Goal: Task Accomplishment & Management: Use online tool/utility

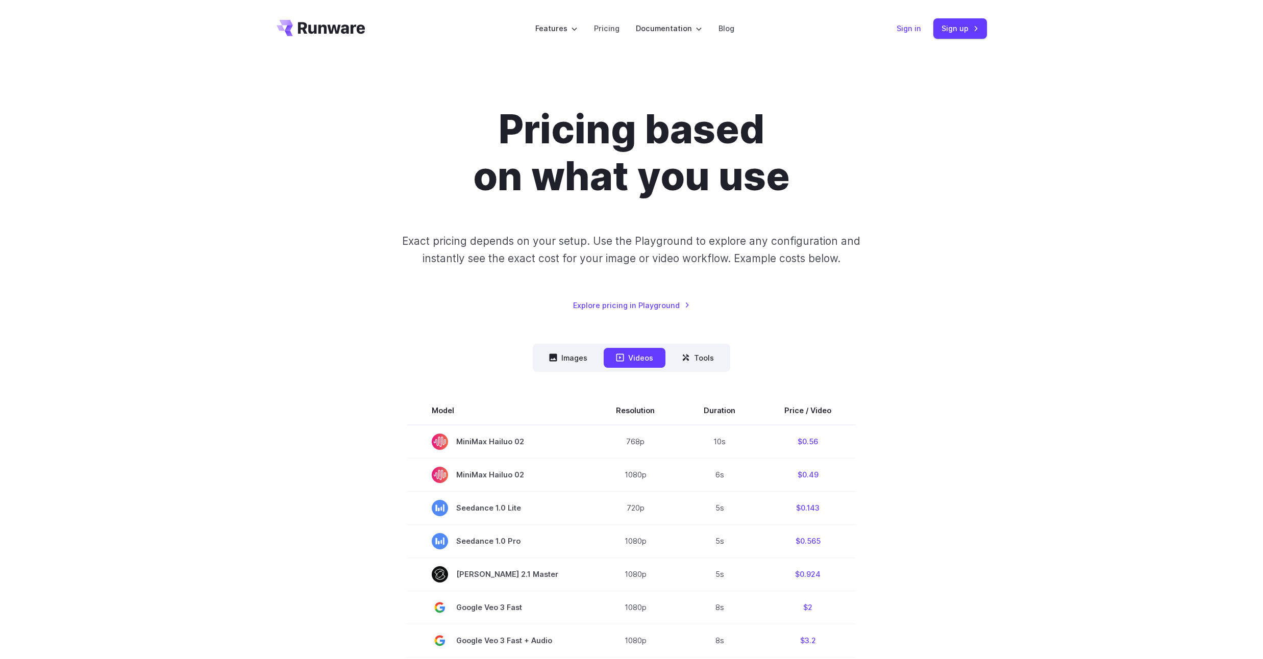
click at [904, 26] on link "Sign in" at bounding box center [909, 28] width 25 height 12
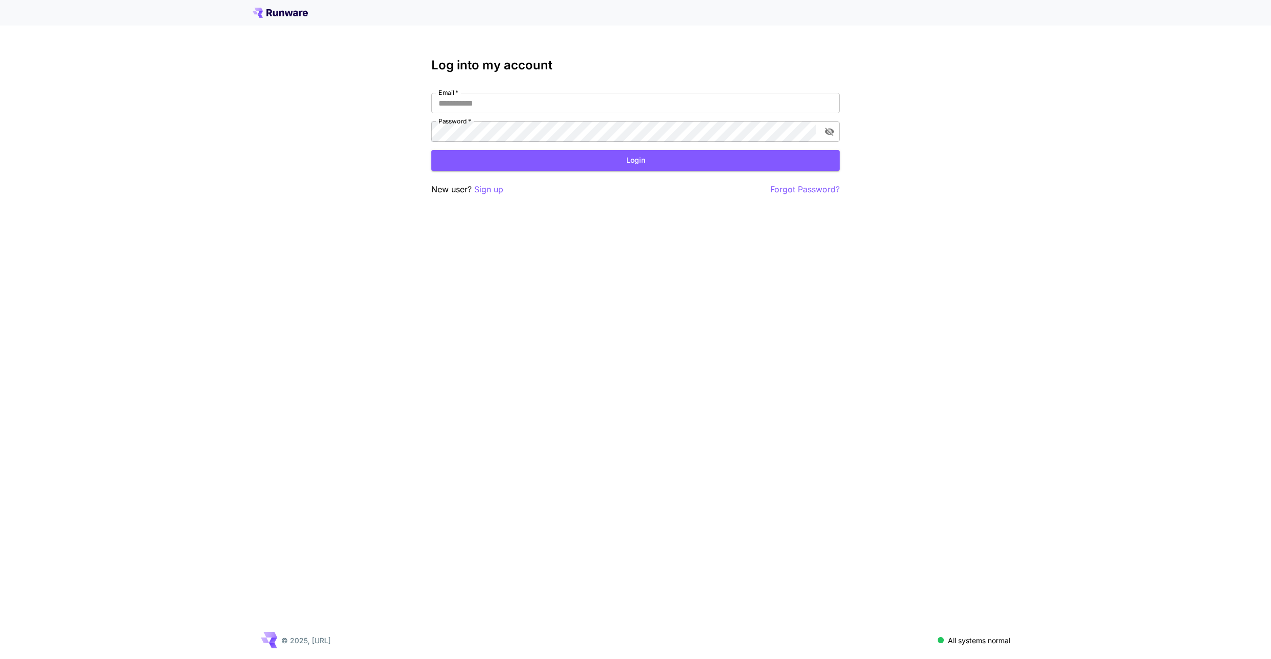
click at [461, 90] on div "Log into my account Email   * Email   * Password   * Password   * Login New use…" at bounding box center [635, 127] width 408 height 138
click at [462, 105] on input "Email   *" at bounding box center [635, 103] width 408 height 20
click at [498, 107] on input "Email   *" at bounding box center [635, 103] width 408 height 20
type input "**********"
click button "Login" at bounding box center [635, 160] width 408 height 21
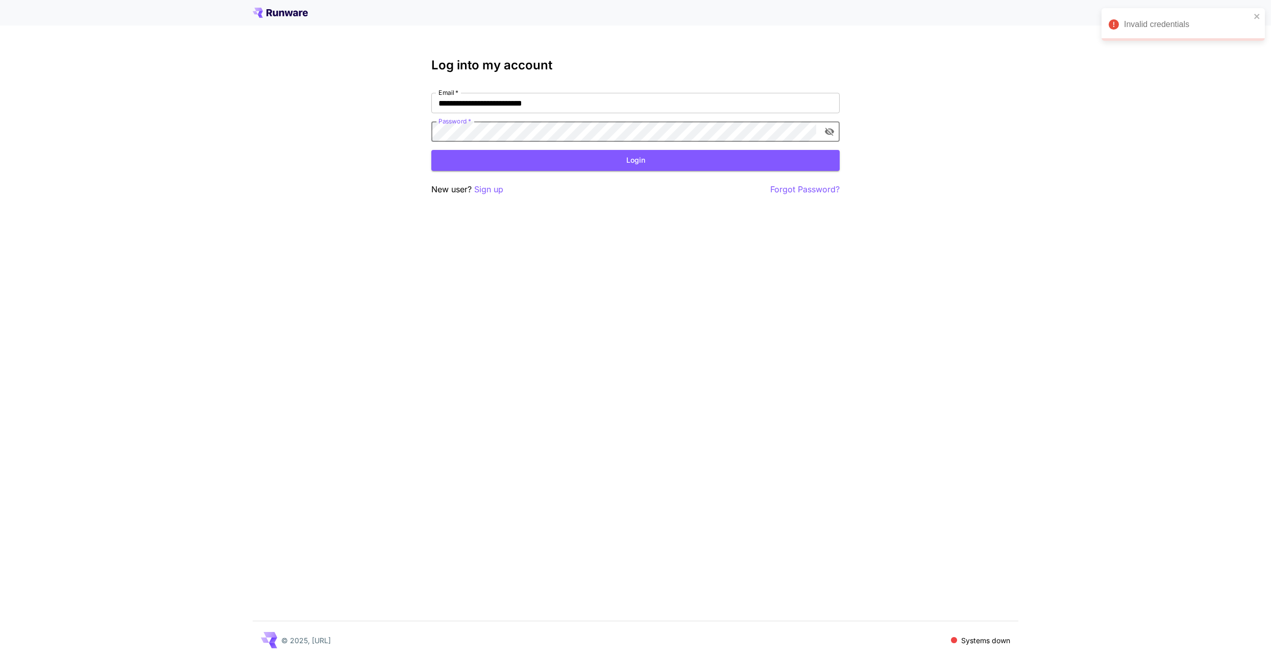
click button "Login" at bounding box center [635, 160] width 408 height 21
click at [666, 165] on button "Login" at bounding box center [635, 160] width 408 height 21
click at [830, 130] on icon "toggle password visibility" at bounding box center [829, 132] width 10 height 10
click button "Login" at bounding box center [635, 160] width 408 height 21
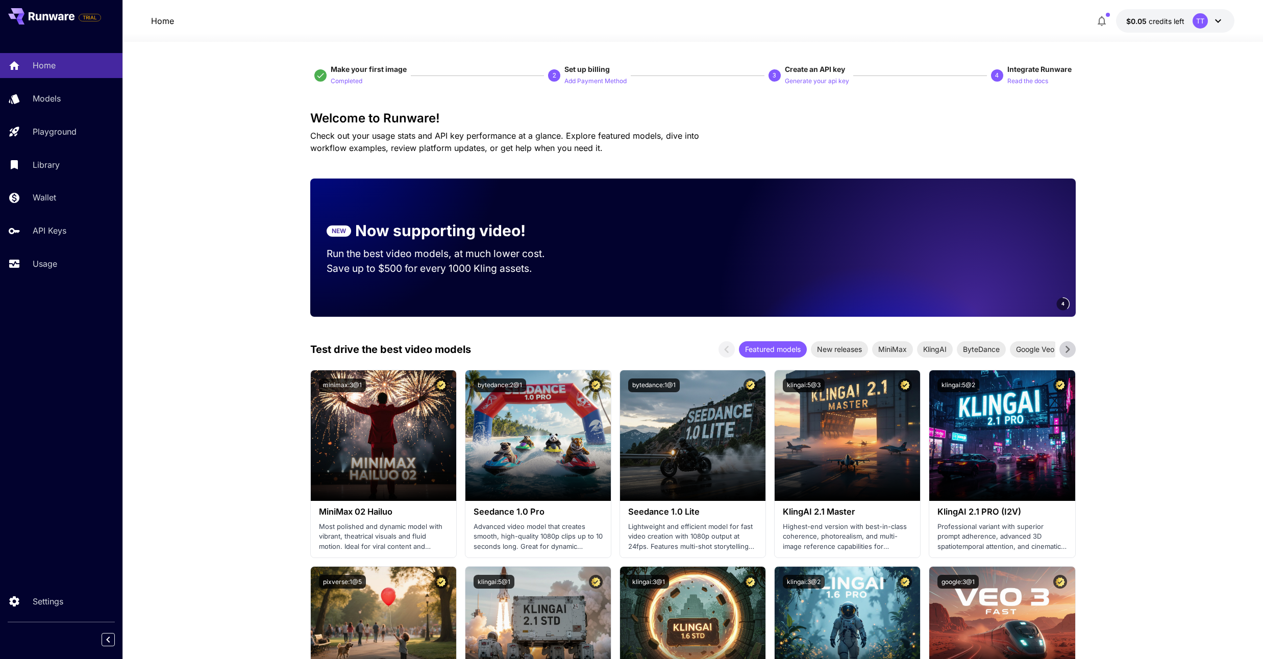
click at [1109, 21] on button "button" at bounding box center [1102, 21] width 20 height 20
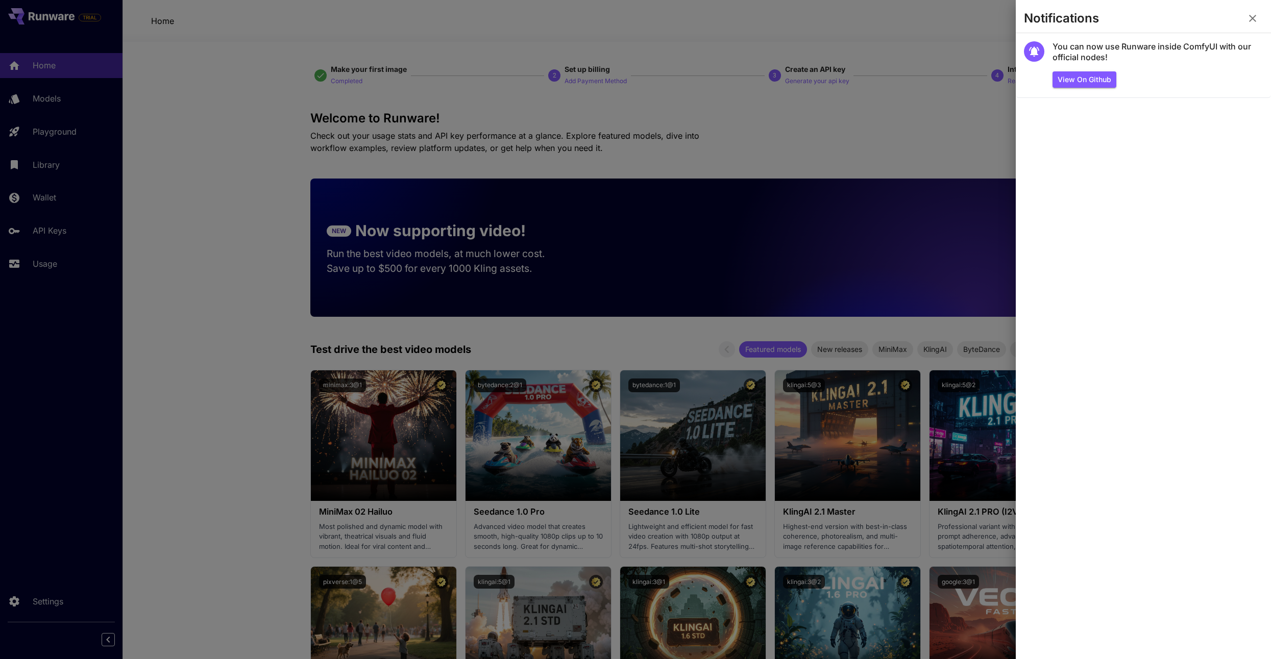
click at [941, 130] on div at bounding box center [635, 329] width 1271 height 659
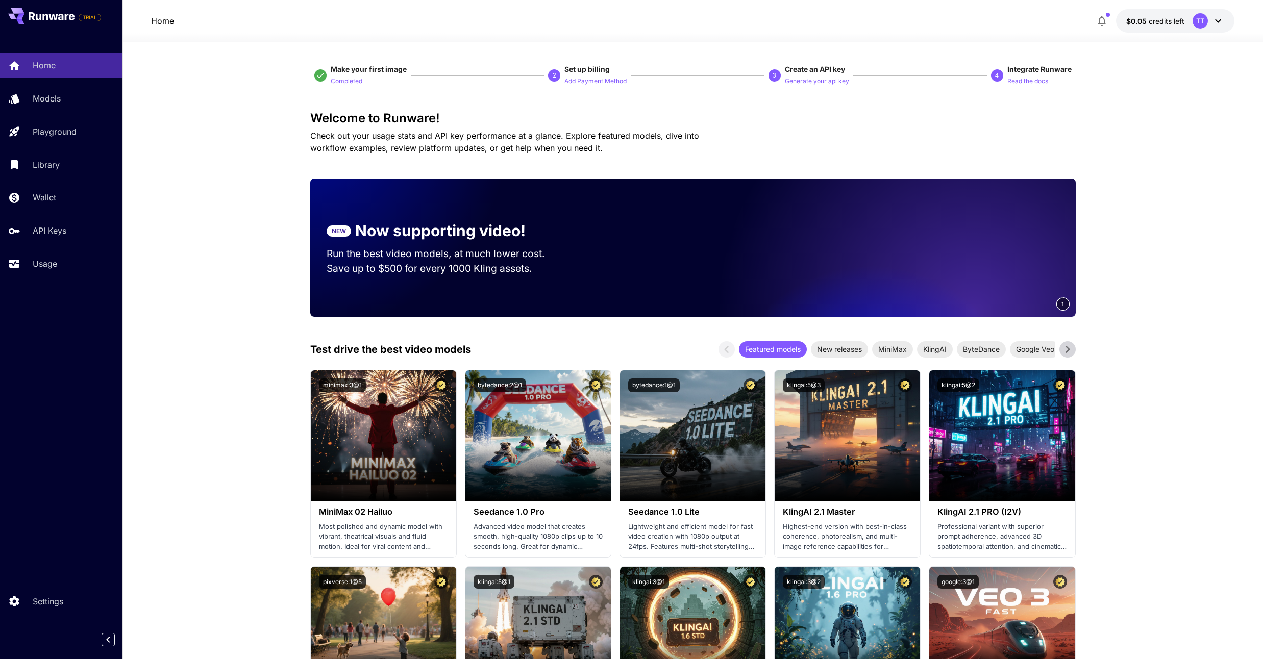
click at [1103, 19] on icon "button" at bounding box center [1102, 21] width 12 height 12
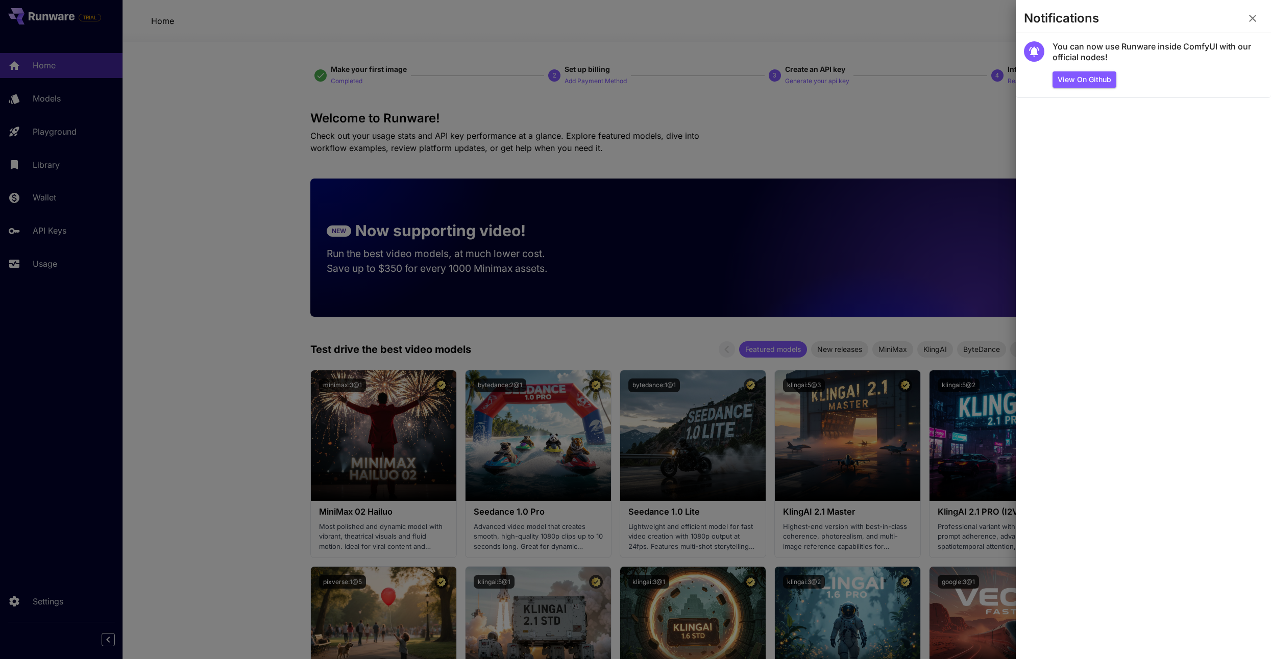
click at [1254, 20] on icon "button" at bounding box center [1252, 18] width 7 height 7
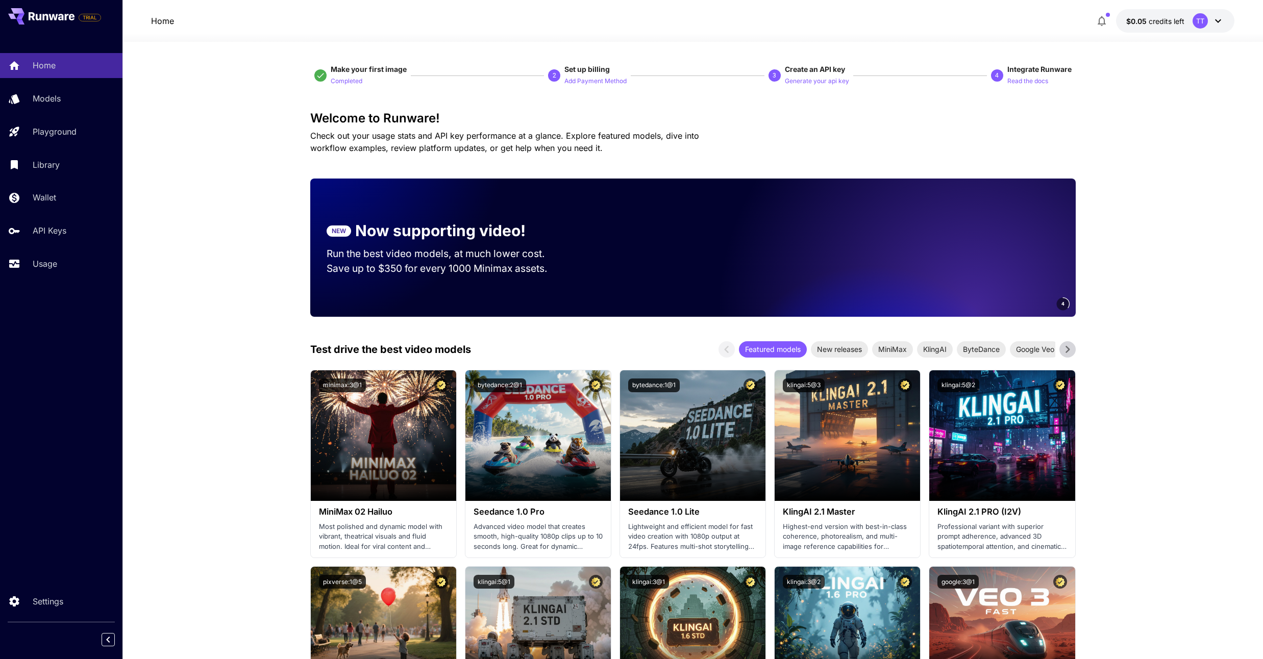
click at [1215, 20] on icon at bounding box center [1218, 21] width 12 height 12
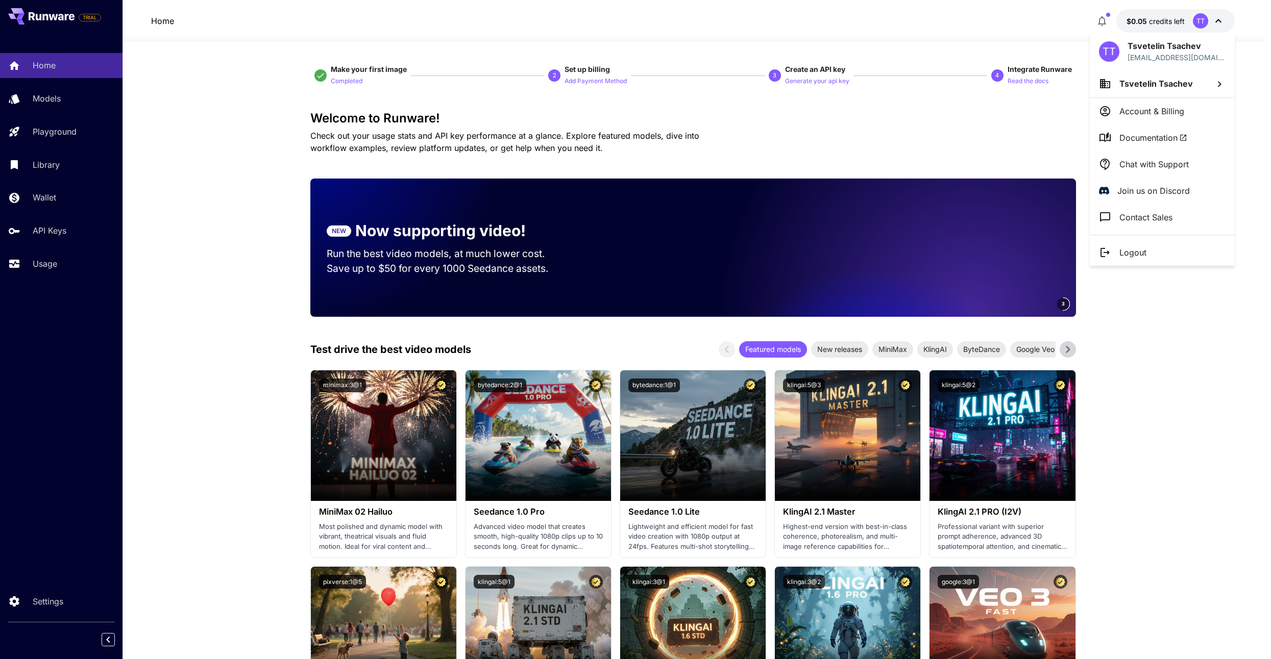
click at [877, 160] on div at bounding box center [635, 329] width 1271 height 659
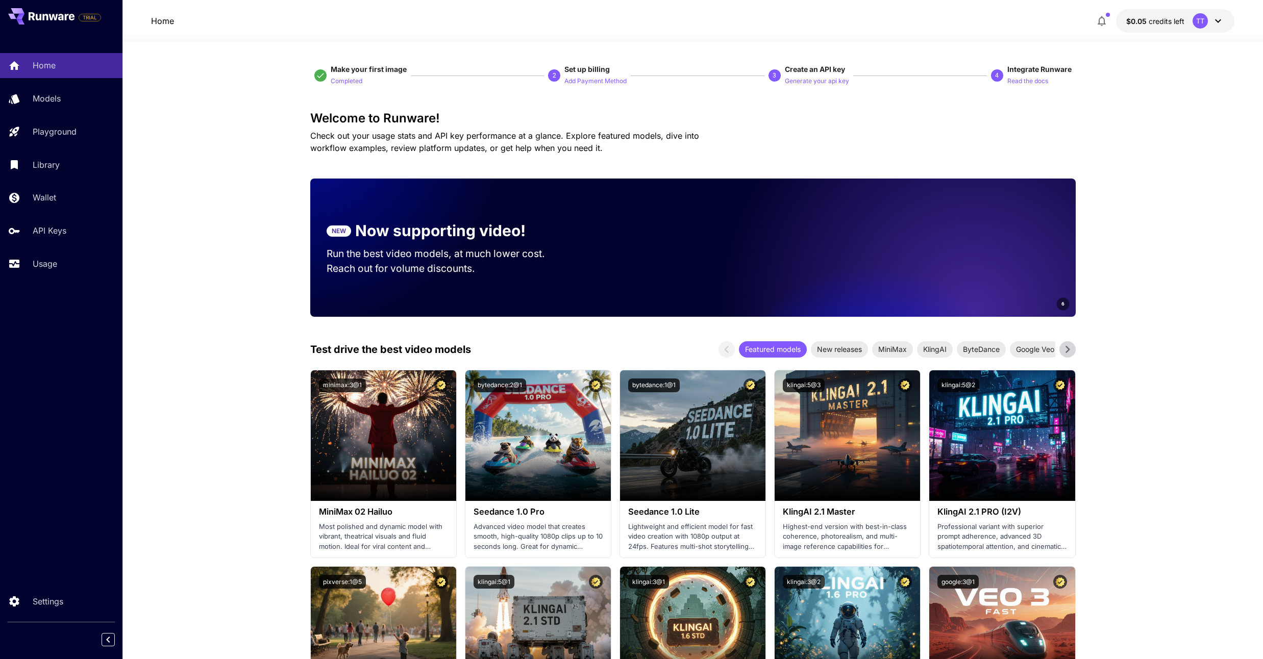
click at [1101, 21] on icon "button" at bounding box center [1102, 21] width 12 height 12
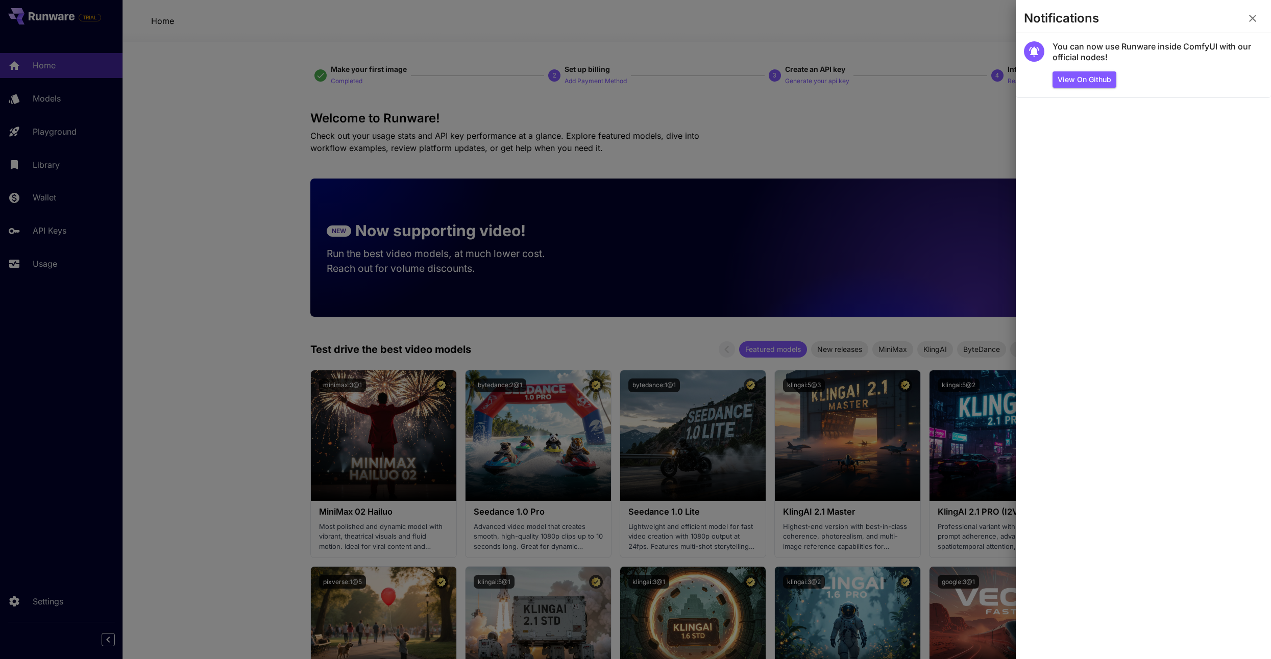
click at [691, 47] on div at bounding box center [635, 329] width 1271 height 659
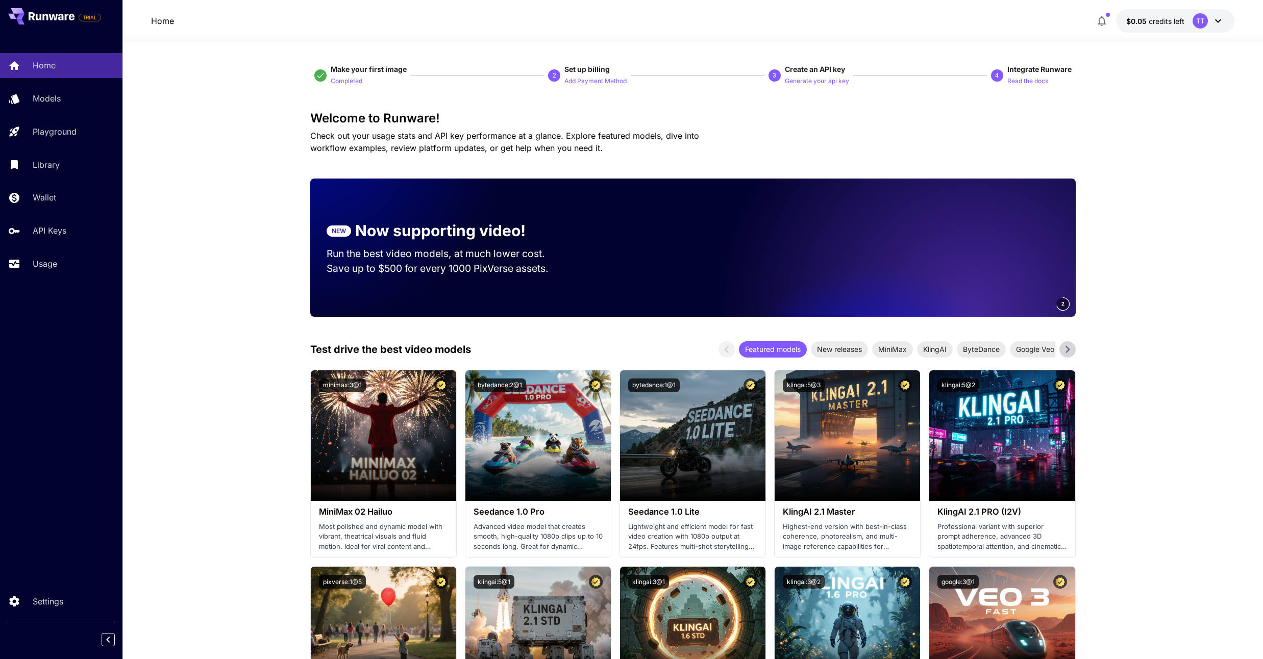
click at [883, 132] on div "Welcome to Runware! Check out your usage stats and API key performance at a gla…" at bounding box center [693, 132] width 766 height 43
click at [1215, 25] on icon at bounding box center [1218, 21] width 12 height 12
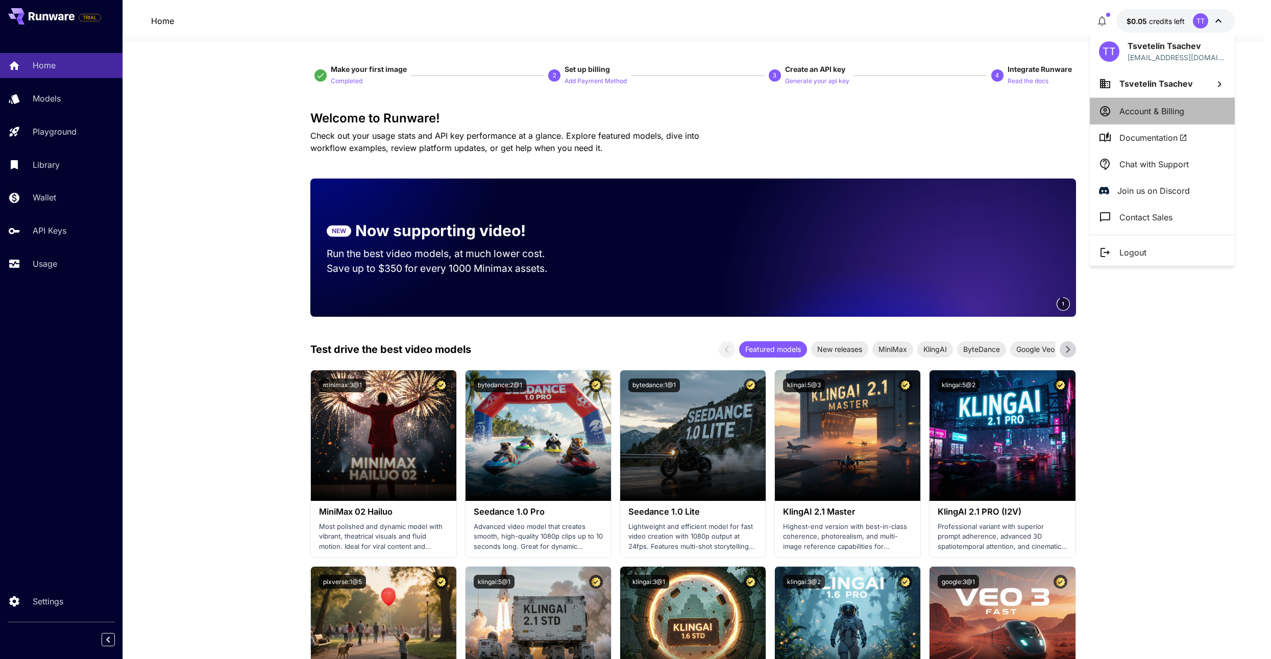
click at [1155, 110] on p "Account & Billing" at bounding box center [1151, 111] width 65 height 12
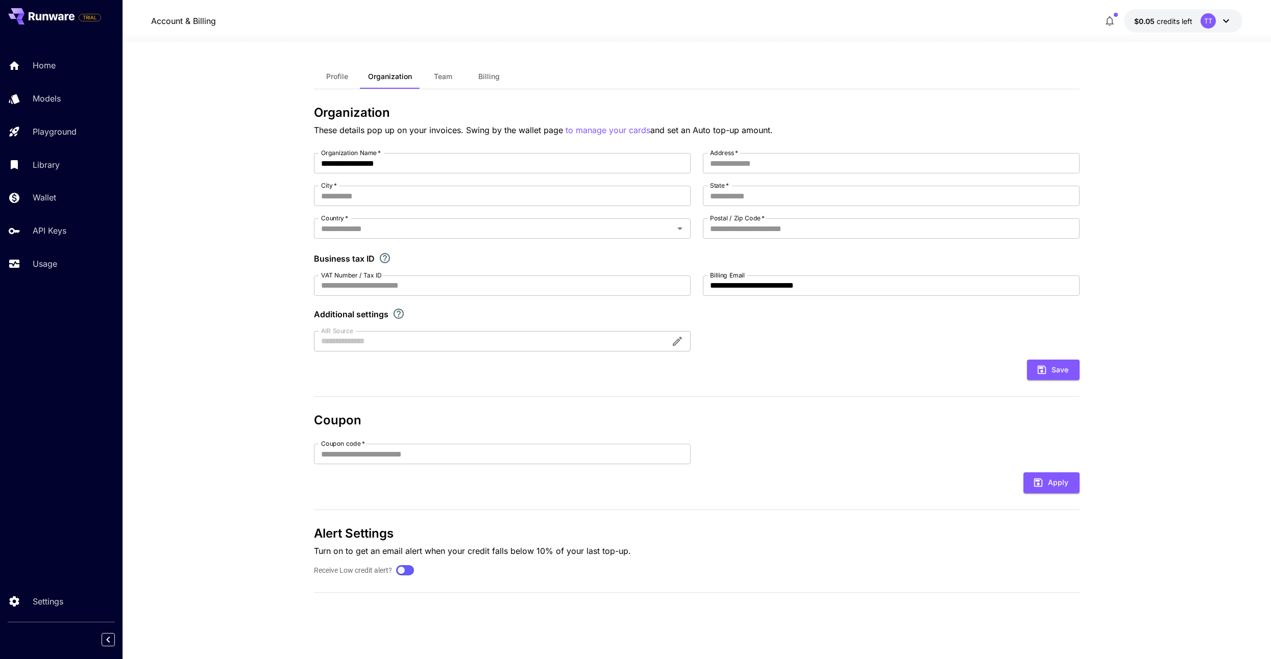
click at [1227, 20] on icon at bounding box center [1226, 21] width 12 height 12
click at [1149, 251] on p "Logout" at bounding box center [1140, 253] width 27 height 12
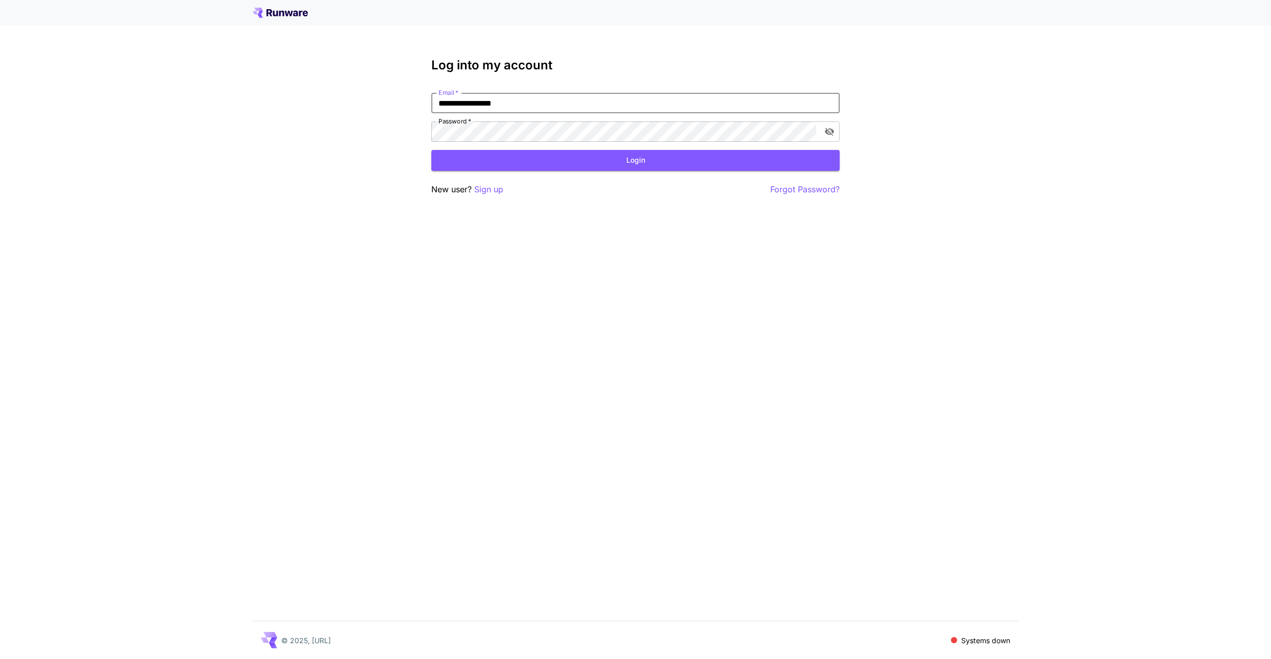
type input "**********"
click at [834, 133] on icon "toggle password visibility" at bounding box center [829, 132] width 10 height 10
click at [633, 162] on button "Login" at bounding box center [635, 160] width 408 height 21
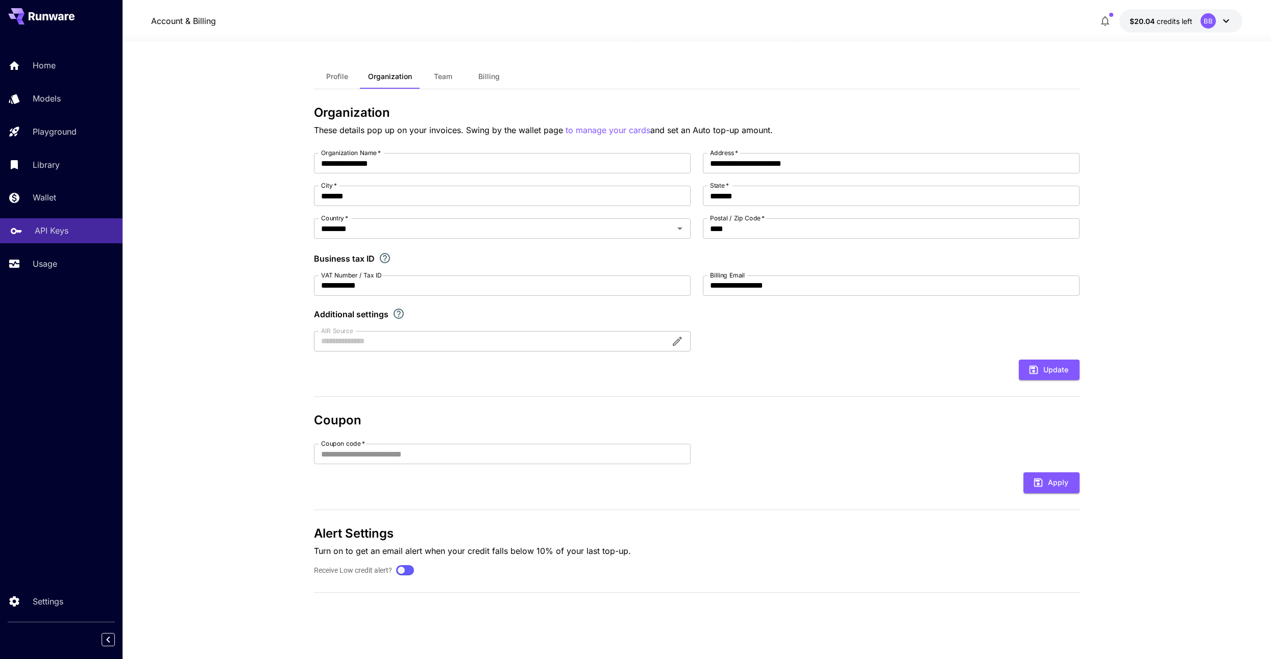
click at [52, 229] on p "API Keys" at bounding box center [52, 231] width 34 height 12
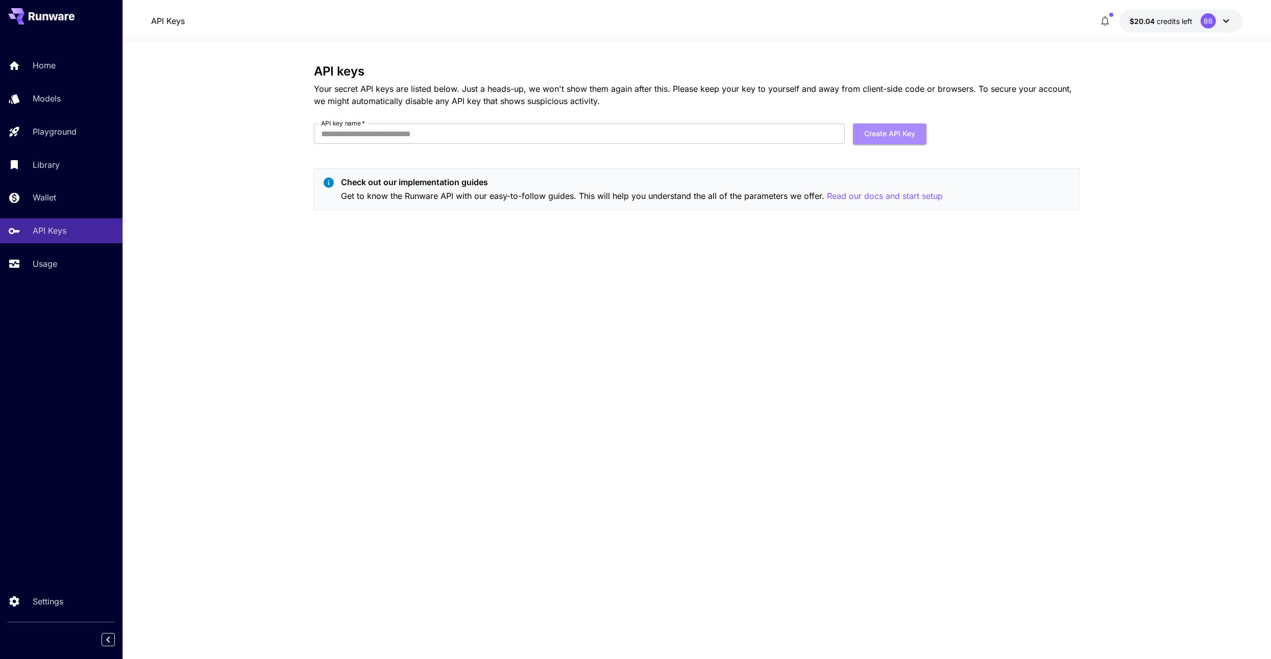
drag, startPoint x: 895, startPoint y: 132, endPoint x: 898, endPoint y: 145, distance: 13.5
click at [898, 134] on button "Create API Key" at bounding box center [890, 134] width 74 height 21
click at [531, 309] on div "API keys Your secret API keys are listed below. Just a heads-up, we won't show …" at bounding box center [697, 350] width 766 height 573
click at [396, 148] on form "API key name   * API key name   * Create API Key" at bounding box center [620, 138] width 613 height 29
drag, startPoint x: 445, startPoint y: 301, endPoint x: 448, endPoint y: 288, distance: 12.6
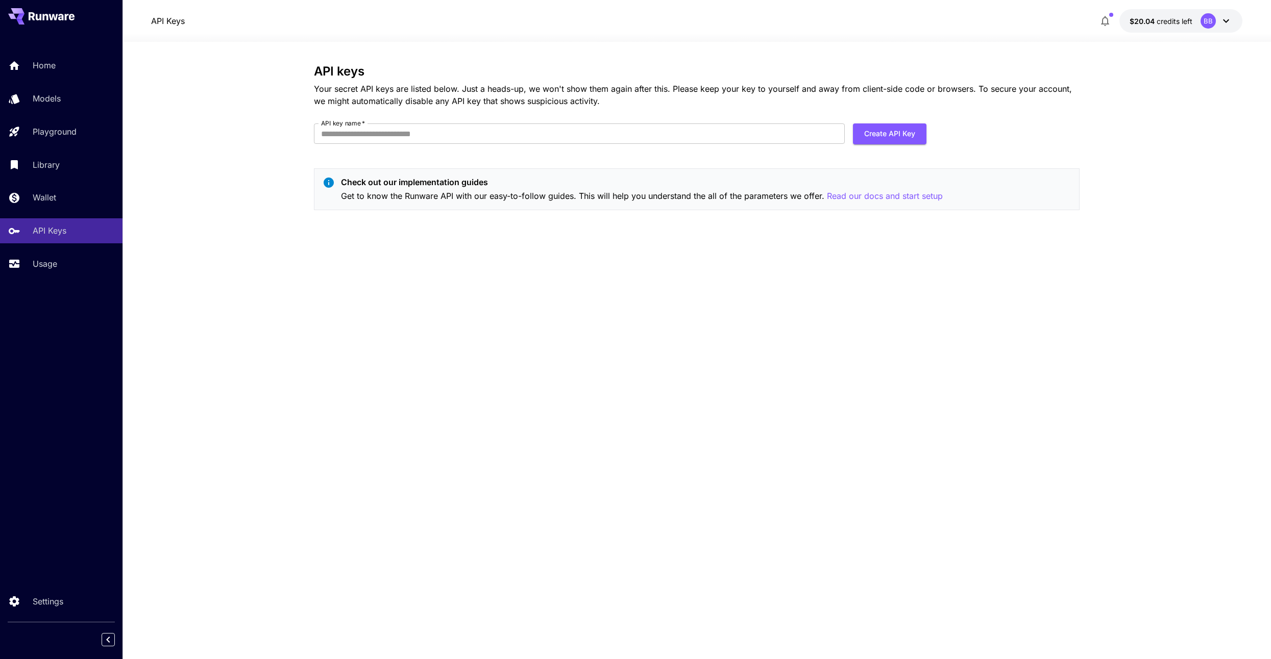
click at [447, 300] on div "API keys Your secret API keys are listed below. Just a heads-up, we won't show …" at bounding box center [697, 350] width 766 height 573
click at [1110, 26] on icon "button" at bounding box center [1105, 21] width 12 height 12
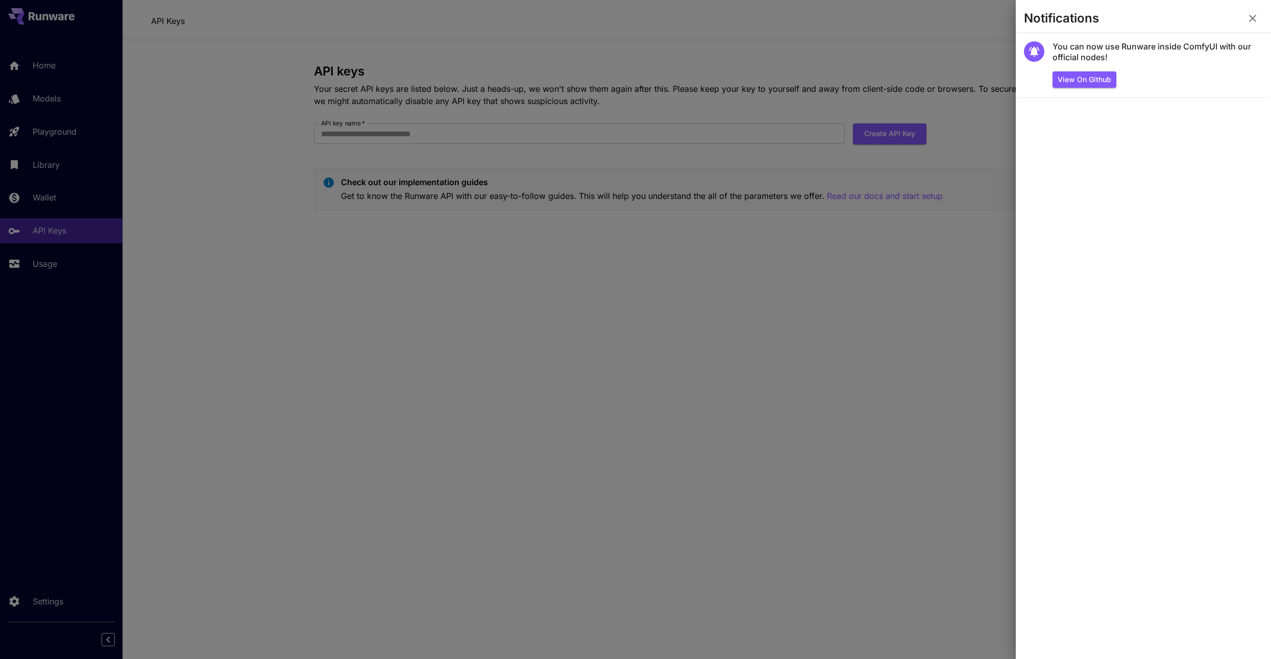
click at [977, 380] on div at bounding box center [635, 329] width 1271 height 659
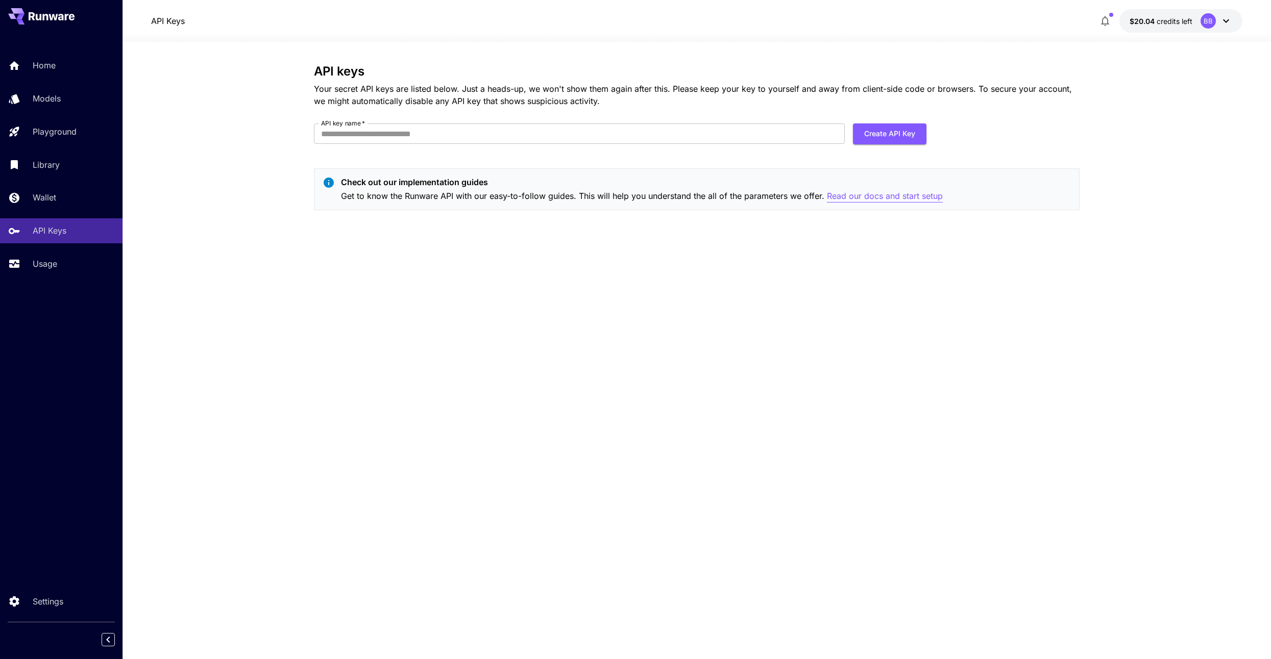
click at [873, 199] on p "Read our docs and start setup" at bounding box center [885, 196] width 116 height 13
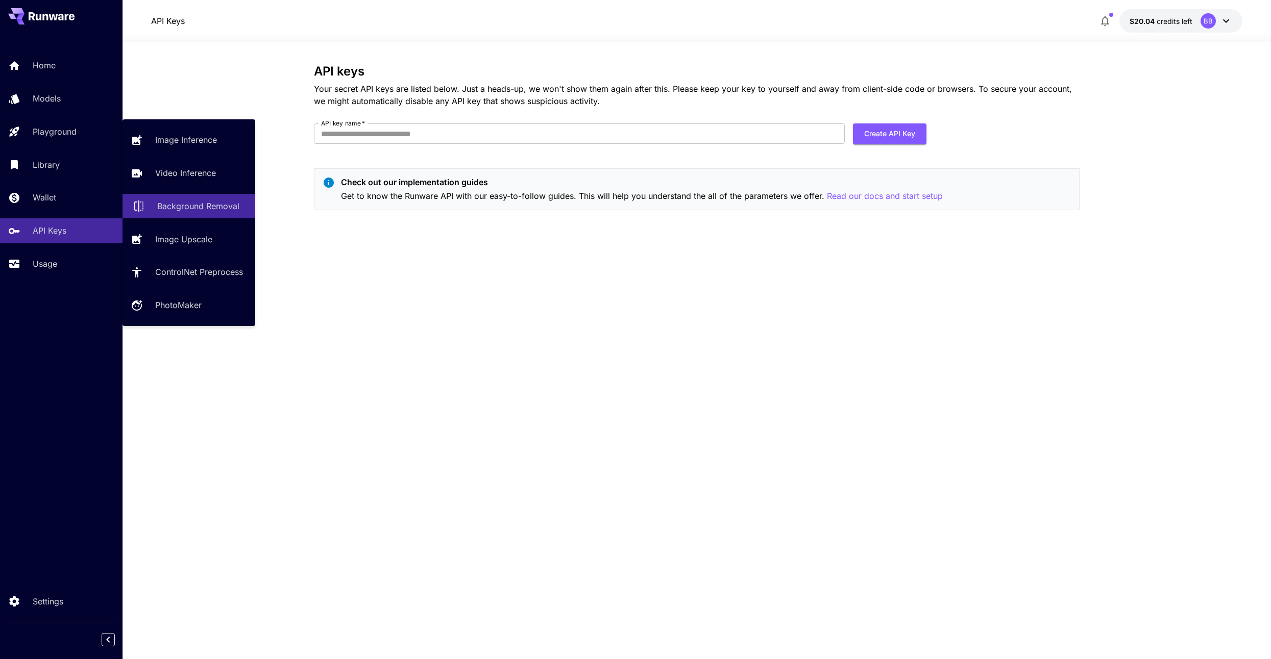
click at [197, 198] on link "Background Removal" at bounding box center [189, 206] width 133 height 25
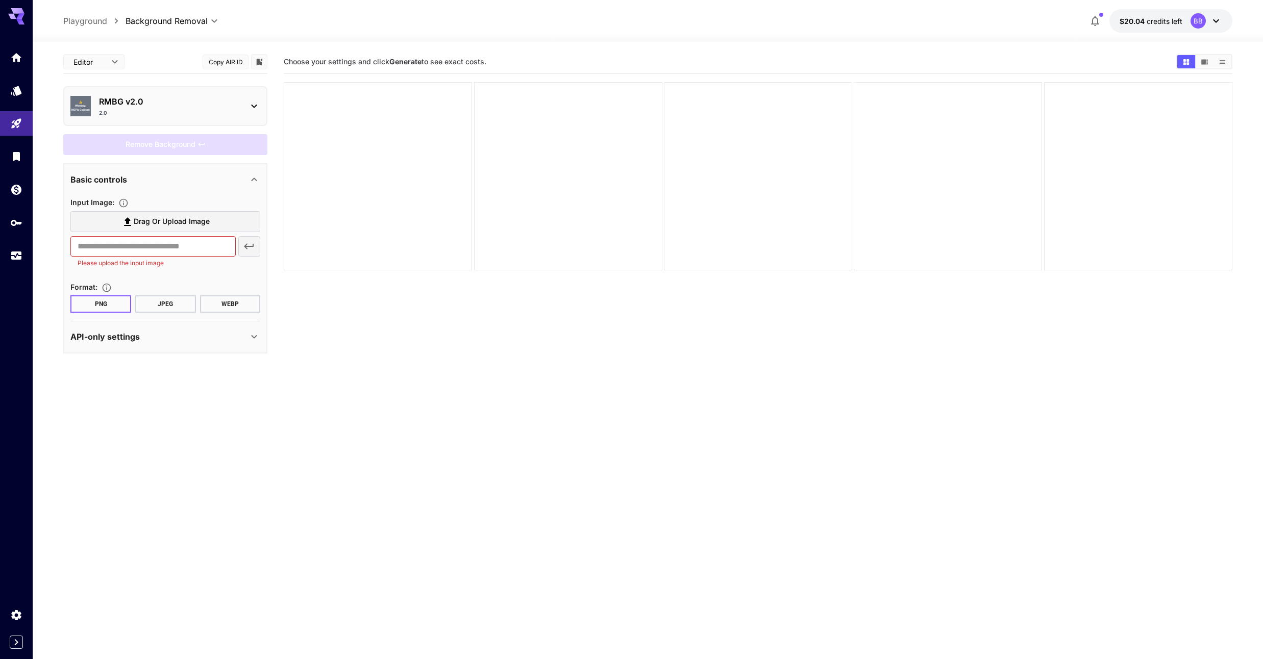
click at [128, 337] on p "API-only settings" at bounding box center [104, 337] width 69 height 12
click at [171, 182] on div "Basic controls" at bounding box center [159, 180] width 178 height 12
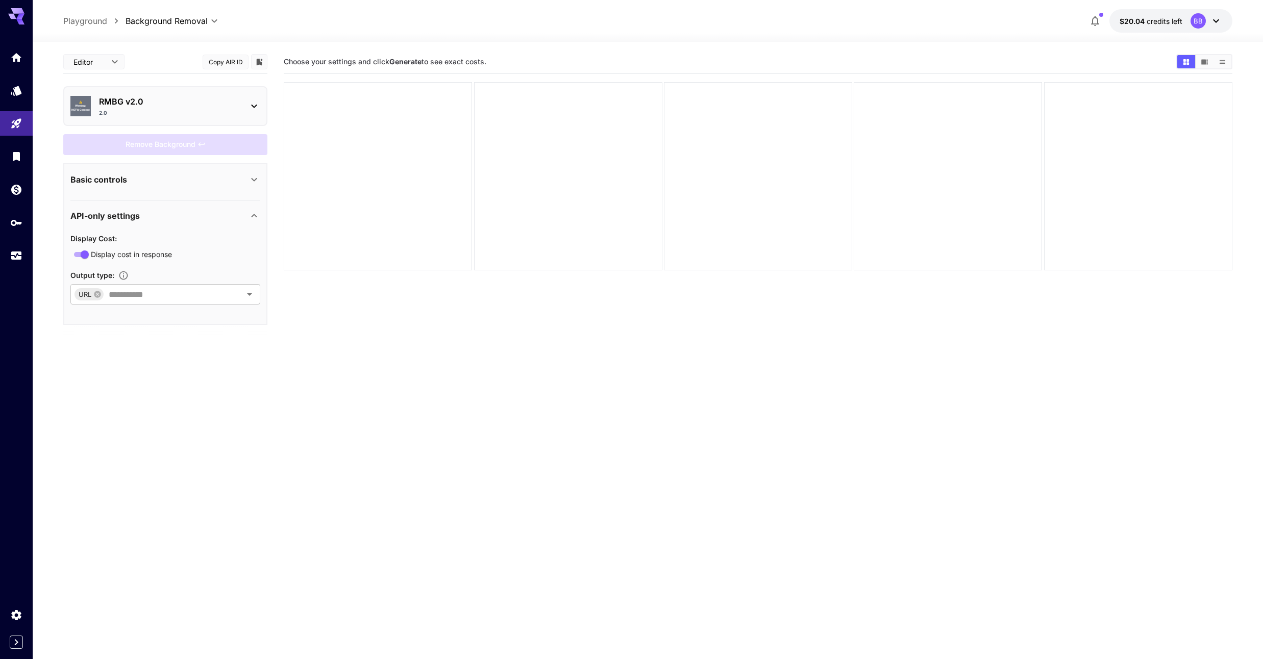
click at [171, 182] on div "Basic controls" at bounding box center [159, 180] width 178 height 12
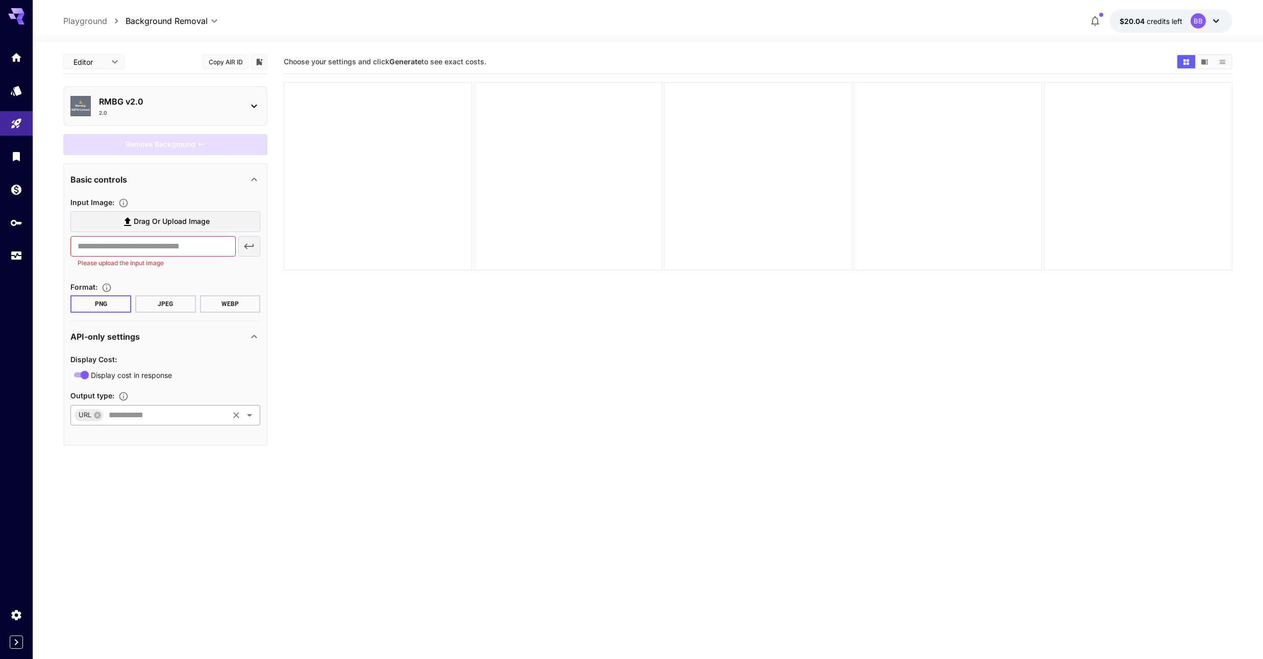
click at [139, 413] on input "text" at bounding box center [166, 415] width 123 height 14
click at [230, 279] on div "Input Image : Drag or upload image ​ Please upload the input image Format : PNG…" at bounding box center [165, 254] width 190 height 117
click at [123, 180] on p "Basic controls" at bounding box center [98, 180] width 57 height 12
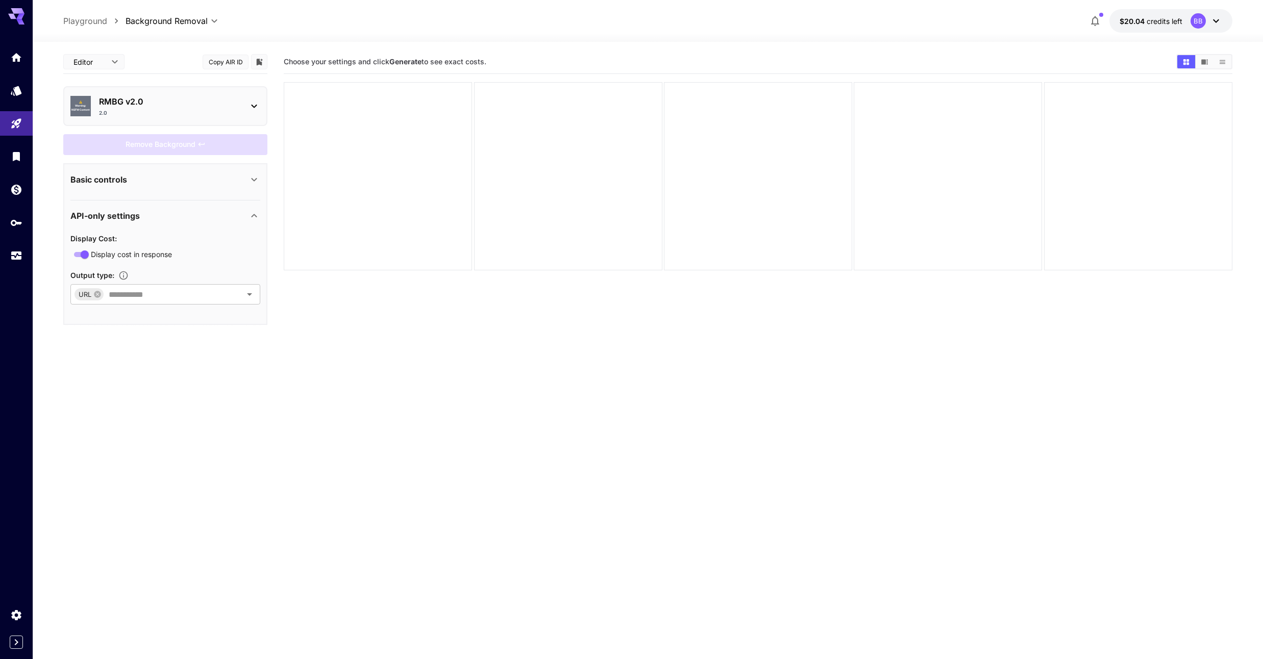
click at [123, 180] on p "Basic controls" at bounding box center [98, 180] width 57 height 12
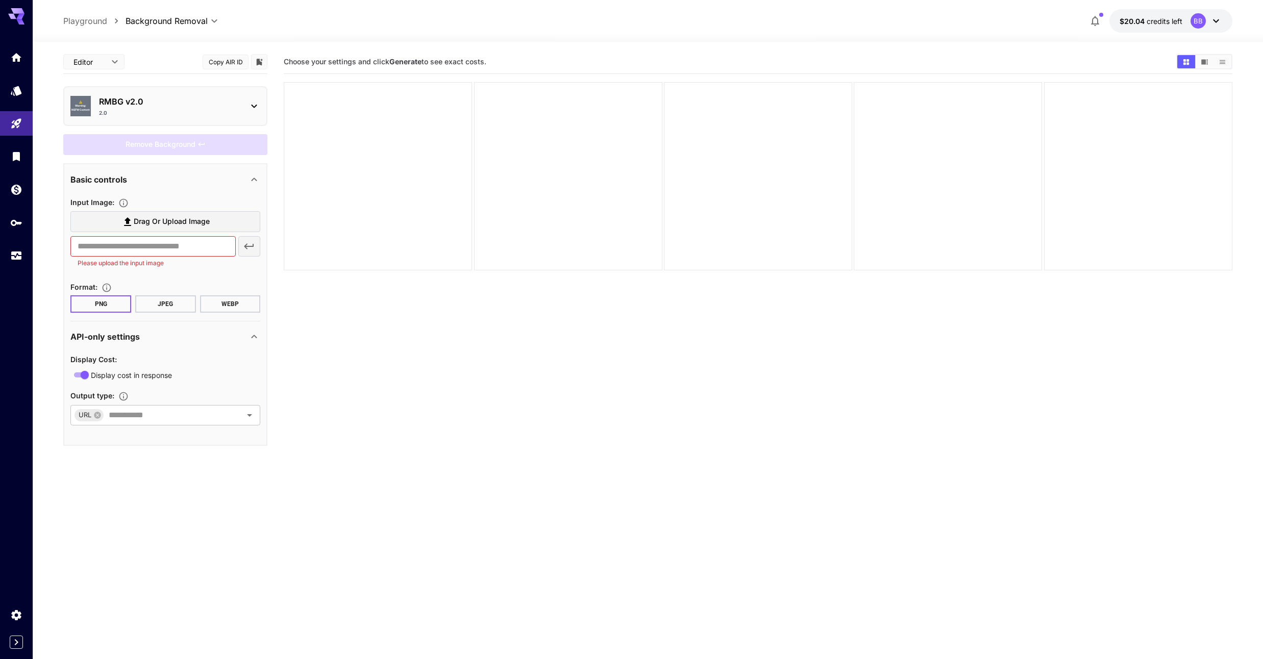
click at [181, 105] on p "RMBG v2.0" at bounding box center [169, 101] width 141 height 12
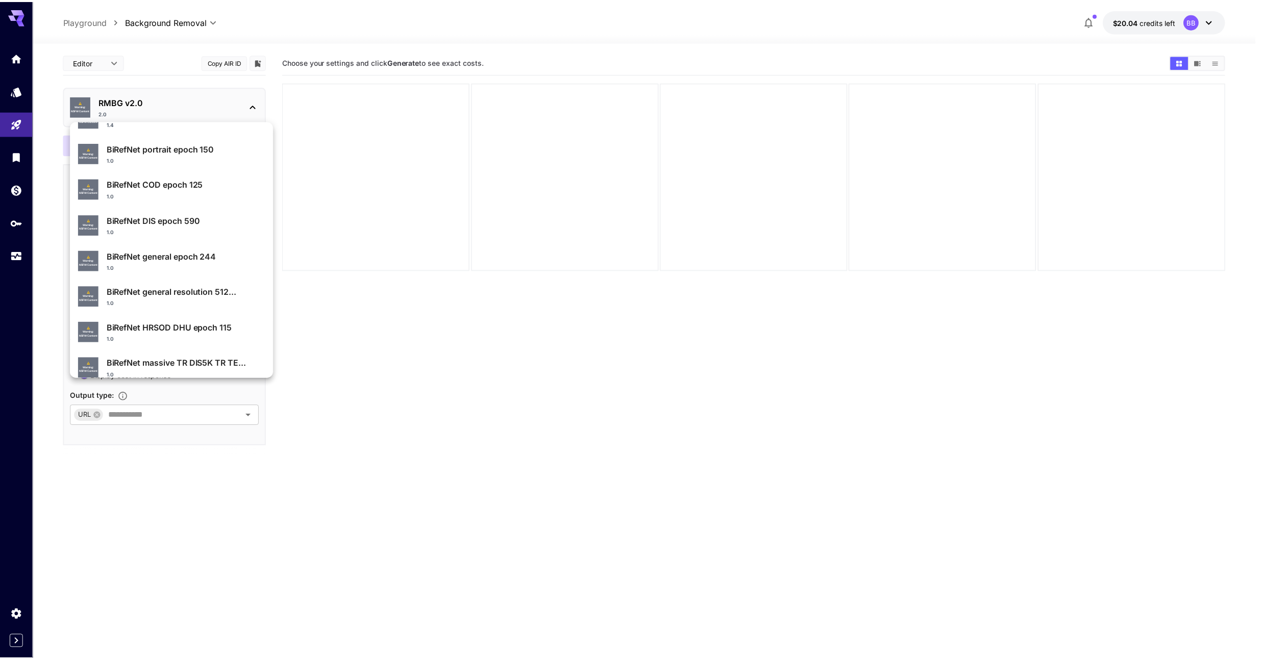
scroll to position [109, 0]
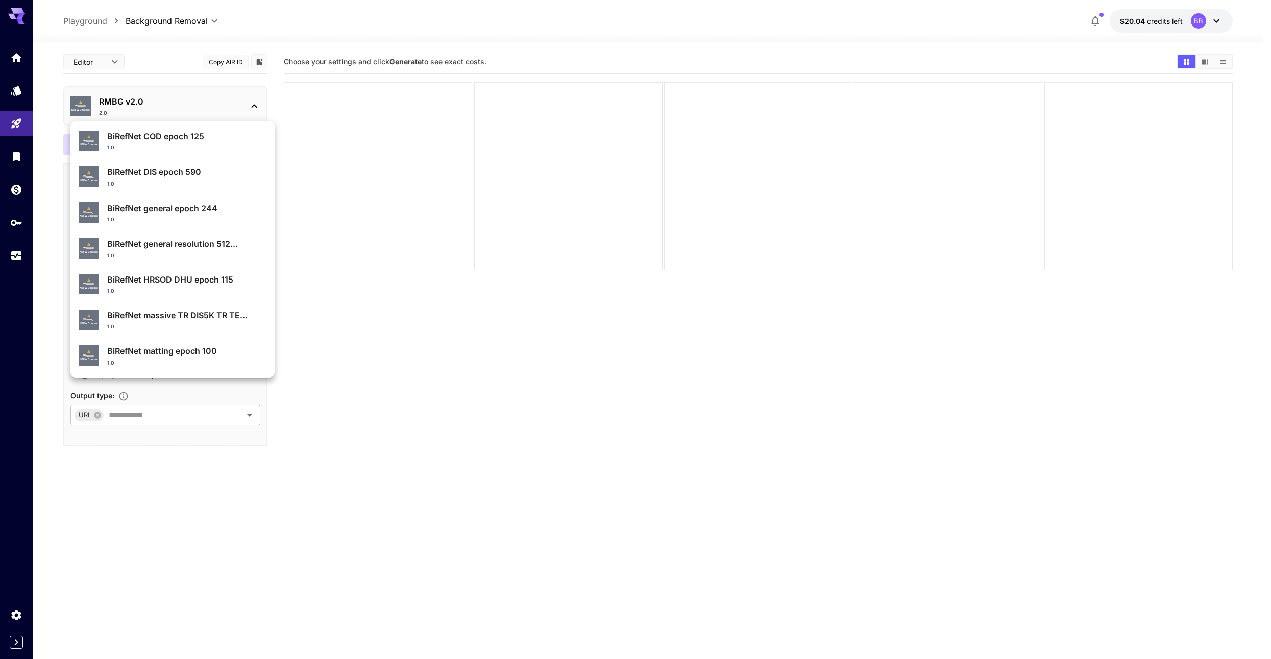
click at [771, 503] on div at bounding box center [635, 329] width 1271 height 659
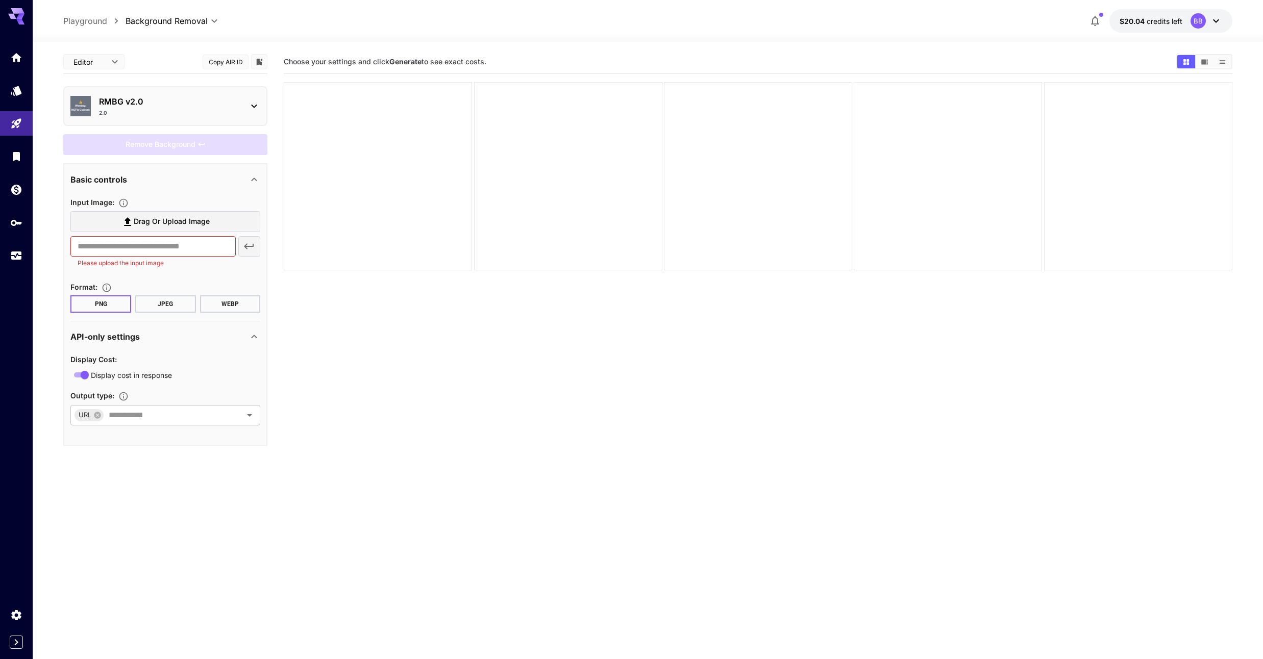
click at [193, 104] on p "RMBG v2.0" at bounding box center [169, 101] width 141 height 12
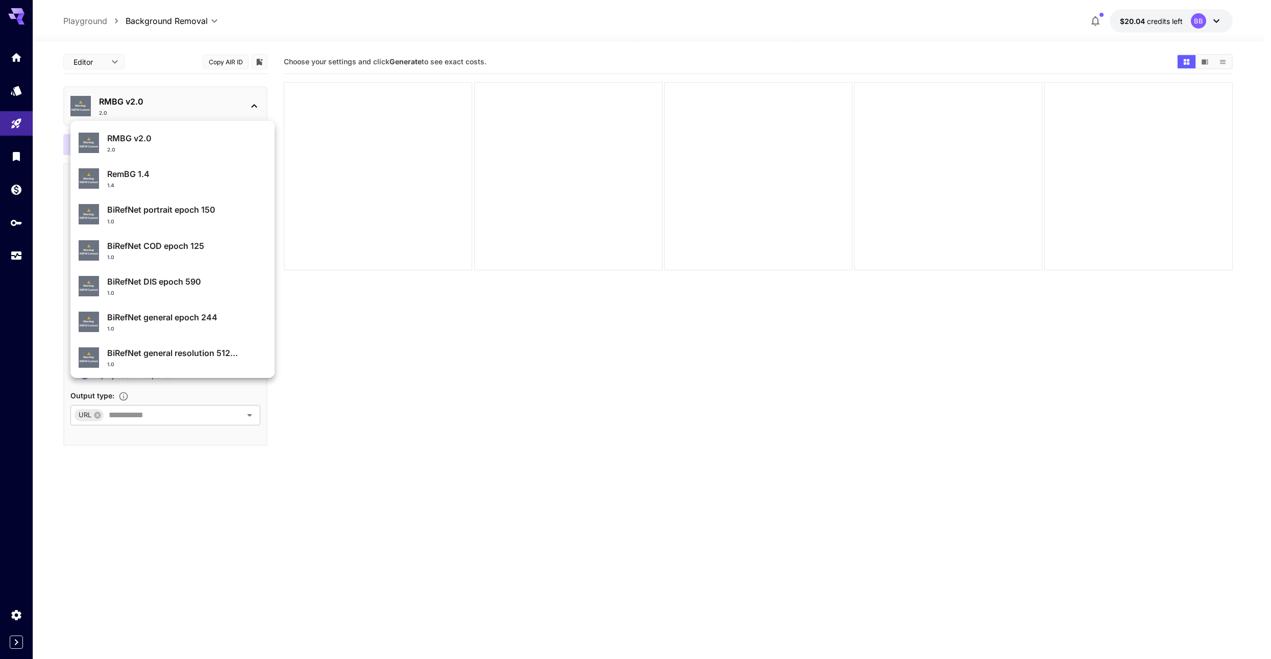
click at [205, 292] on div "1.0" at bounding box center [186, 293] width 159 height 8
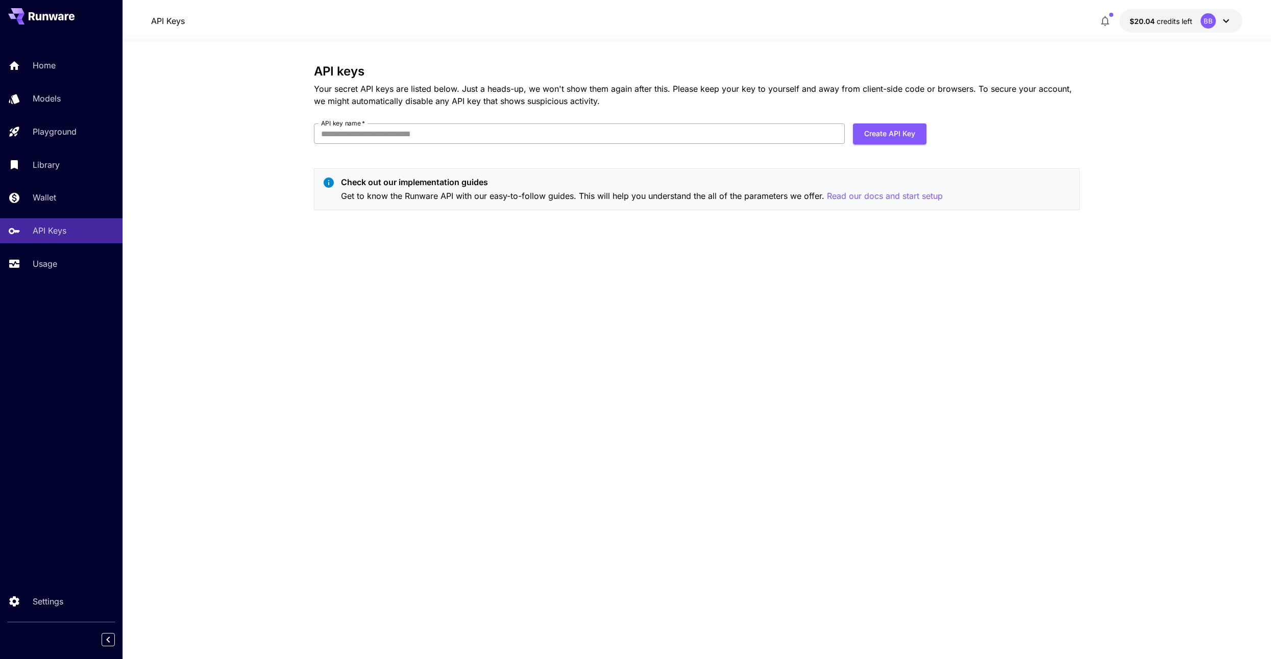
click at [456, 137] on input "API key name   *" at bounding box center [579, 134] width 531 height 20
type input "*"
type input "********"
click button "Create API Key" at bounding box center [890, 134] width 74 height 21
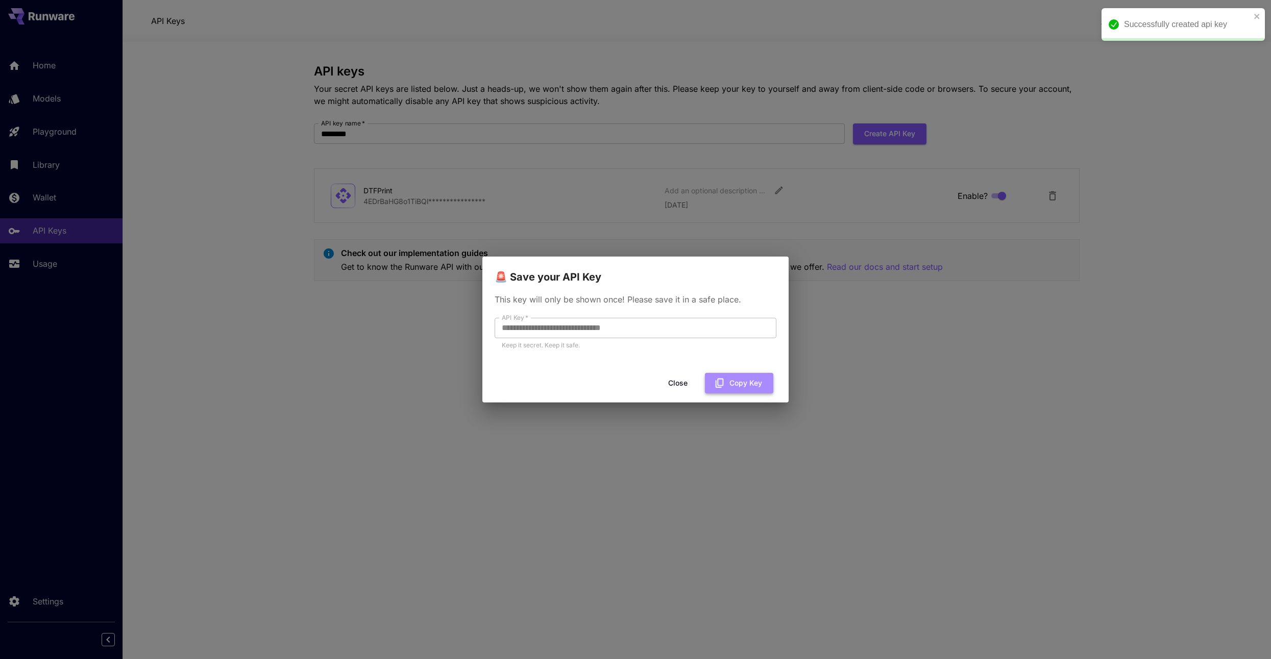
click at [750, 389] on button "Copy Key" at bounding box center [739, 383] width 68 height 21
click at [687, 385] on button "Close" at bounding box center [686, 383] width 46 height 21
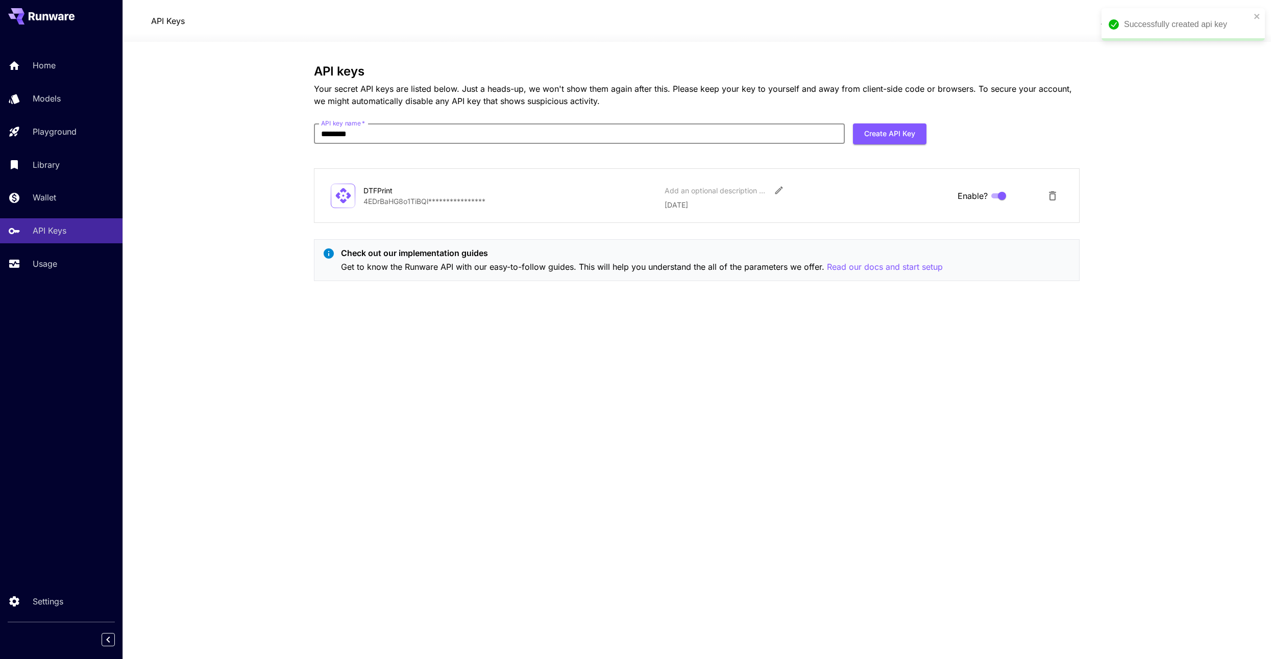
click at [412, 203] on p "**********" at bounding box center [509, 201] width 293 height 11
click at [768, 190] on div "Add an optional description or comment" at bounding box center [807, 190] width 285 height 18
click at [777, 192] on icon "Edit" at bounding box center [779, 190] width 10 height 10
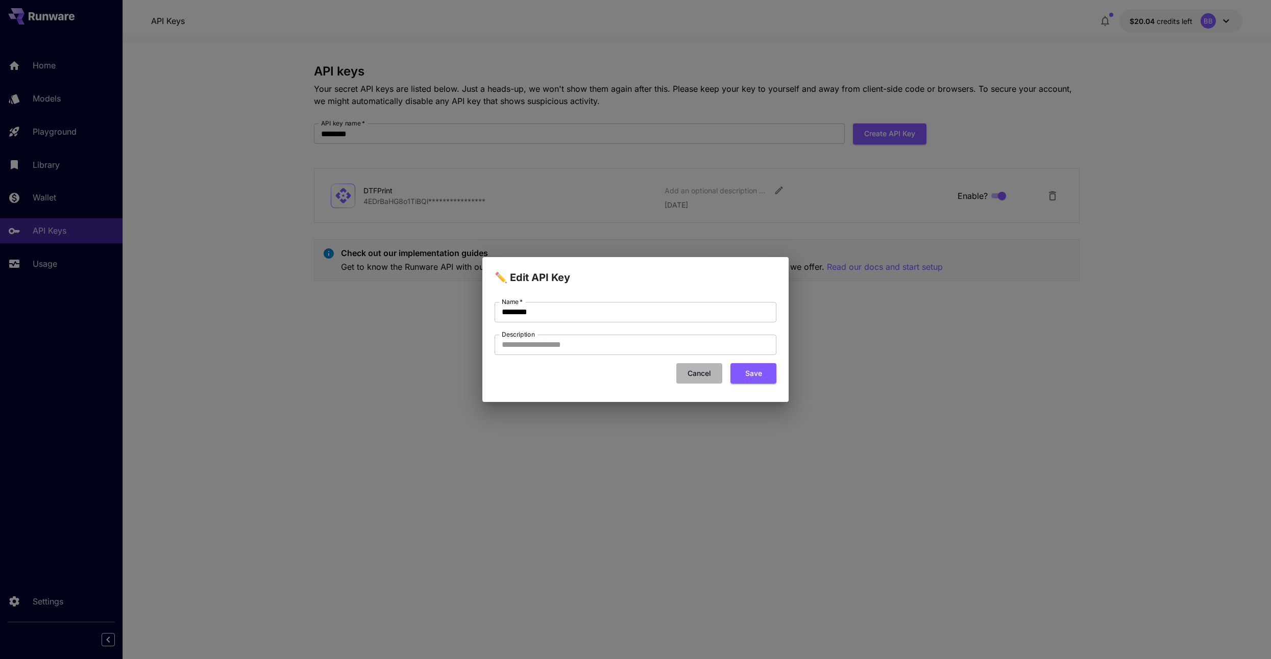
click at [692, 369] on button "Cancel" at bounding box center [699, 373] width 46 height 21
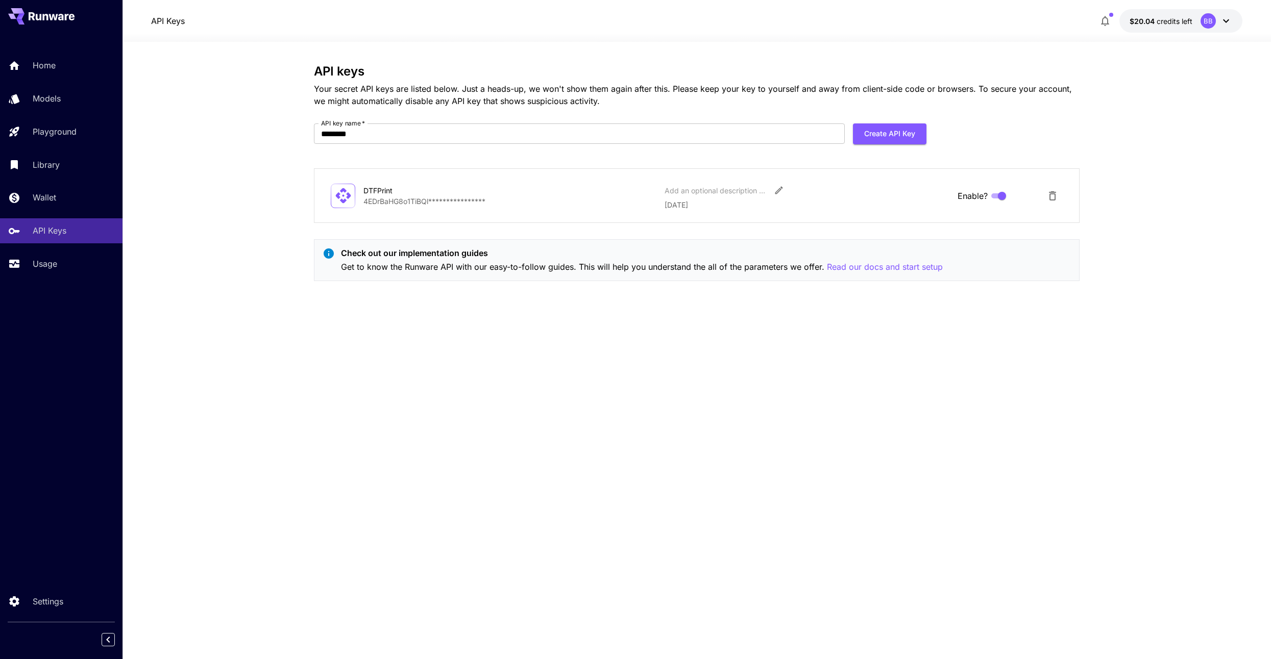
click at [399, 203] on p "**********" at bounding box center [509, 201] width 293 height 11
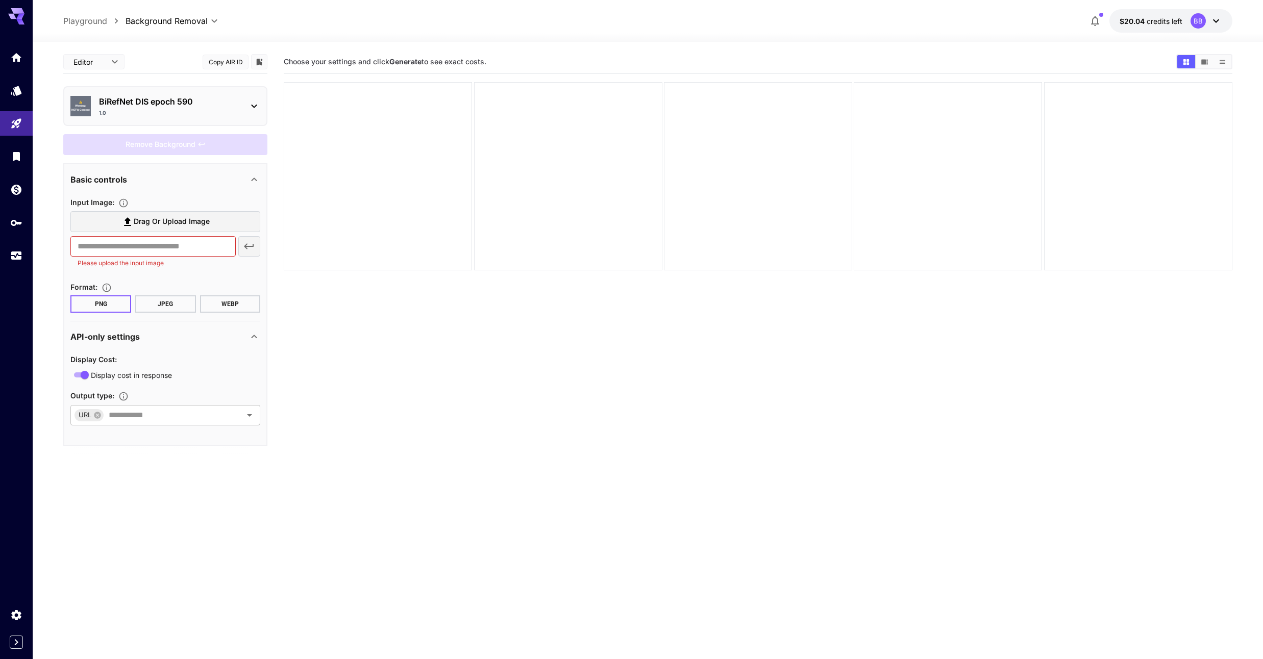
click at [395, 396] on section "Choose your settings and click Generate to see exact costs." at bounding box center [758, 379] width 948 height 659
drag, startPoint x: 455, startPoint y: 15, endPoint x: 471, endPoint y: 14, distance: 15.9
click at [455, 15] on div "**********" at bounding box center [647, 20] width 1169 height 23
click at [1216, 21] on icon at bounding box center [1216, 21] width 6 height 4
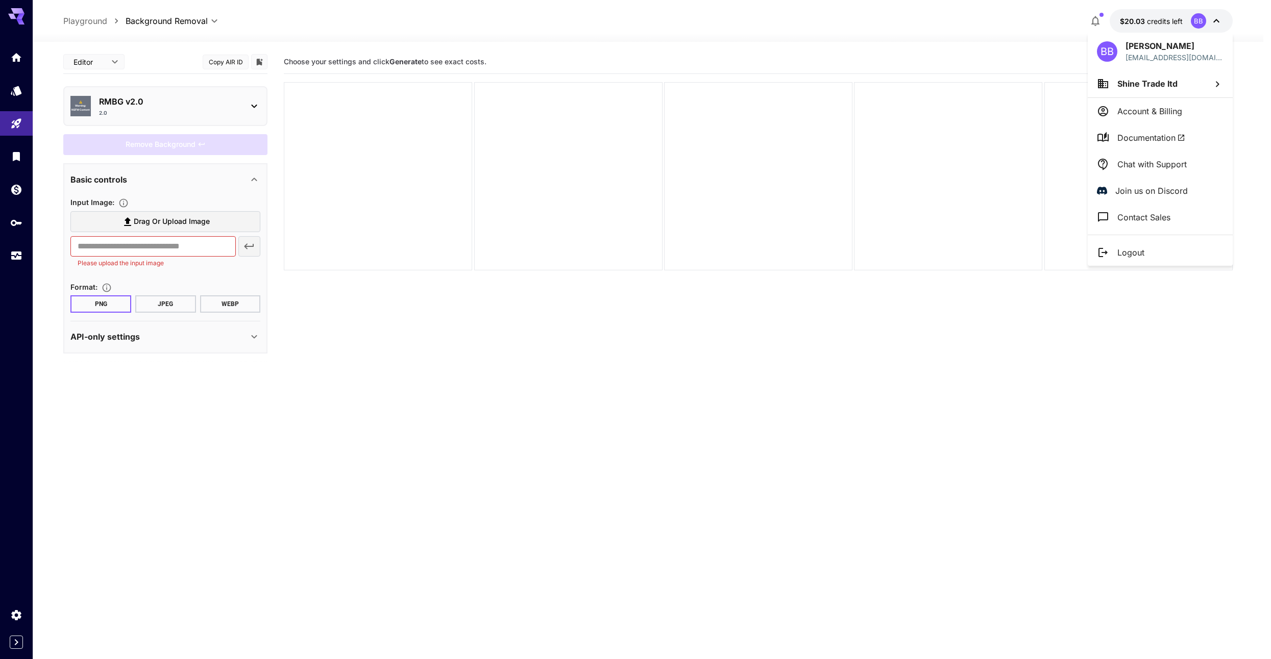
click at [578, 422] on div at bounding box center [635, 329] width 1271 height 659
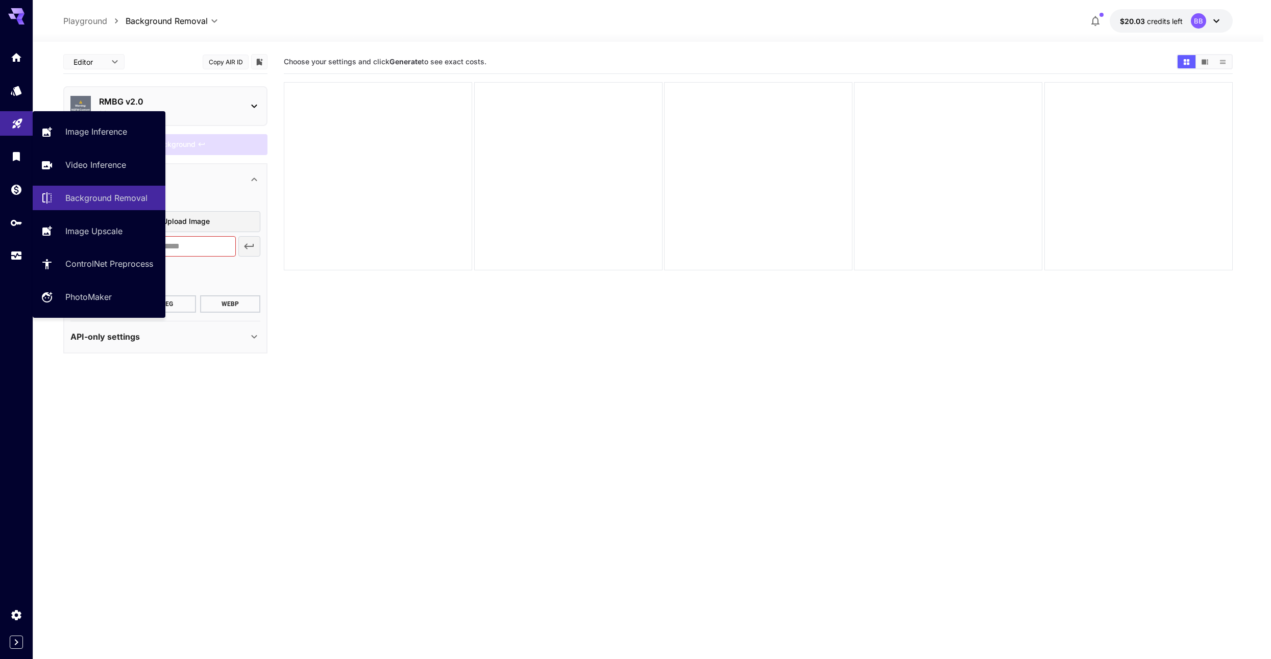
click at [11, 117] on icon "Playground" at bounding box center [17, 120] width 12 height 12
type input "**********"
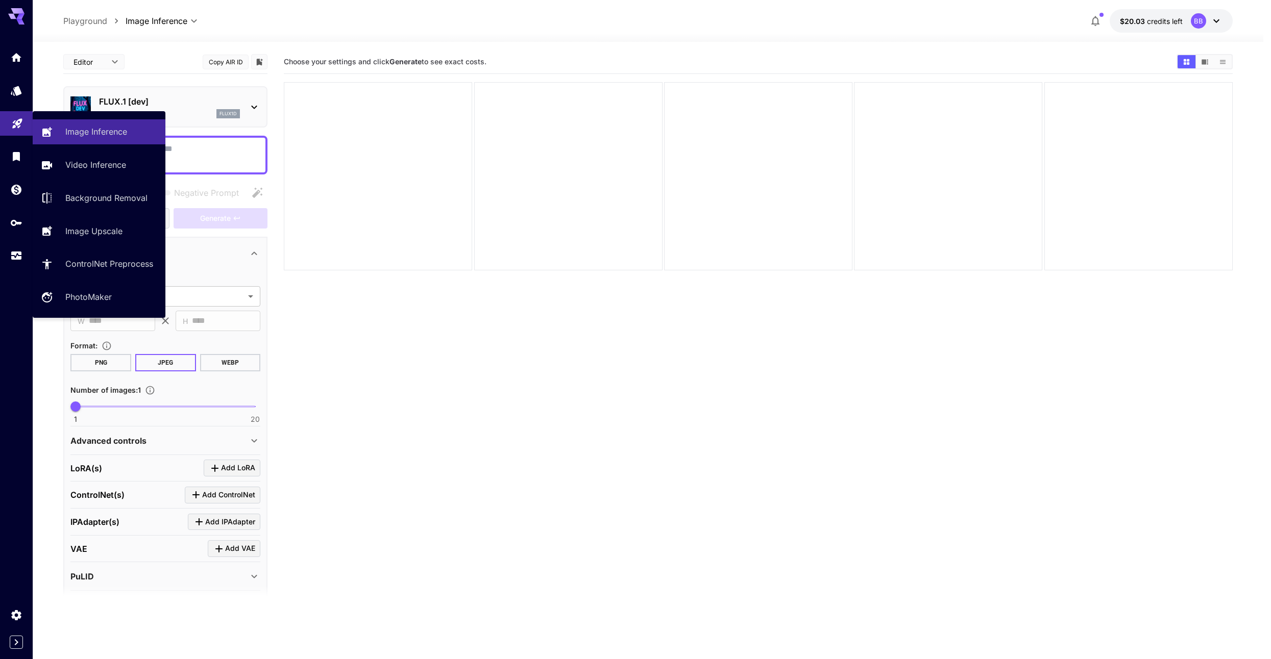
click at [24, 119] on link at bounding box center [16, 123] width 33 height 25
click at [103, 133] on p "Image Inference" at bounding box center [98, 132] width 62 height 12
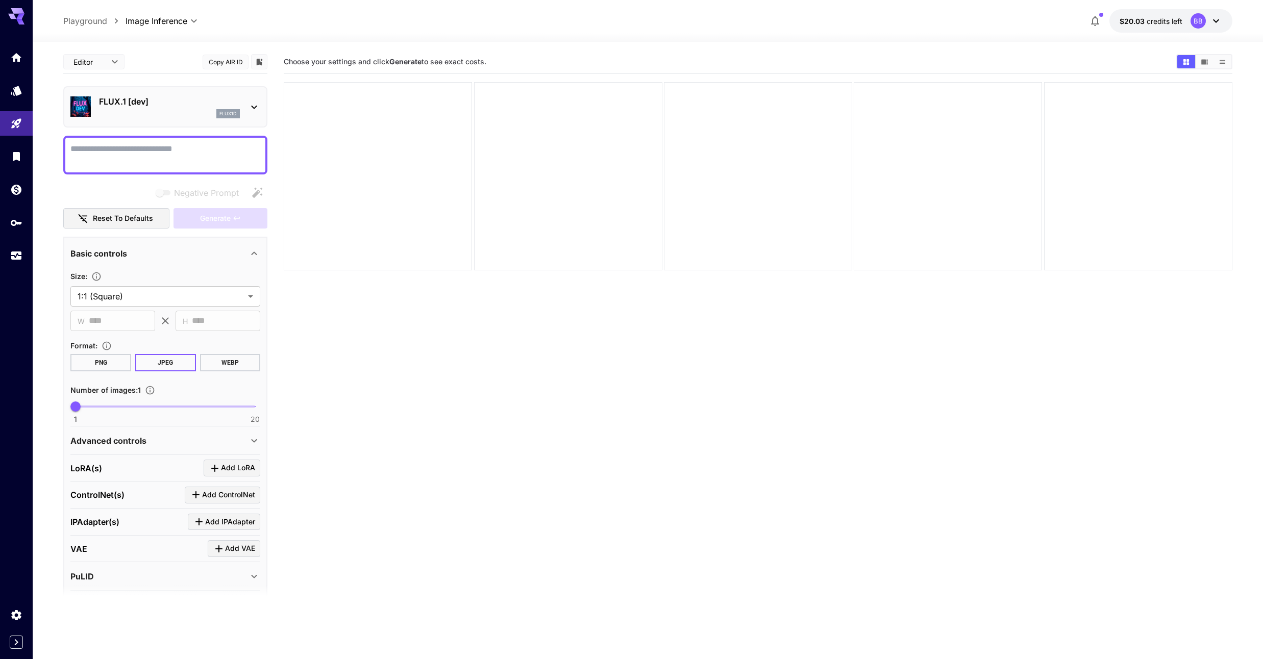
click at [156, 155] on textarea "Negative Prompt" at bounding box center [165, 155] width 190 height 25
click at [148, 161] on textarea "Negative Prompt" at bounding box center [165, 155] width 190 height 25
type textarea "*"
type textarea "**********"
click at [237, 462] on span "Add LoRA" at bounding box center [238, 468] width 34 height 13
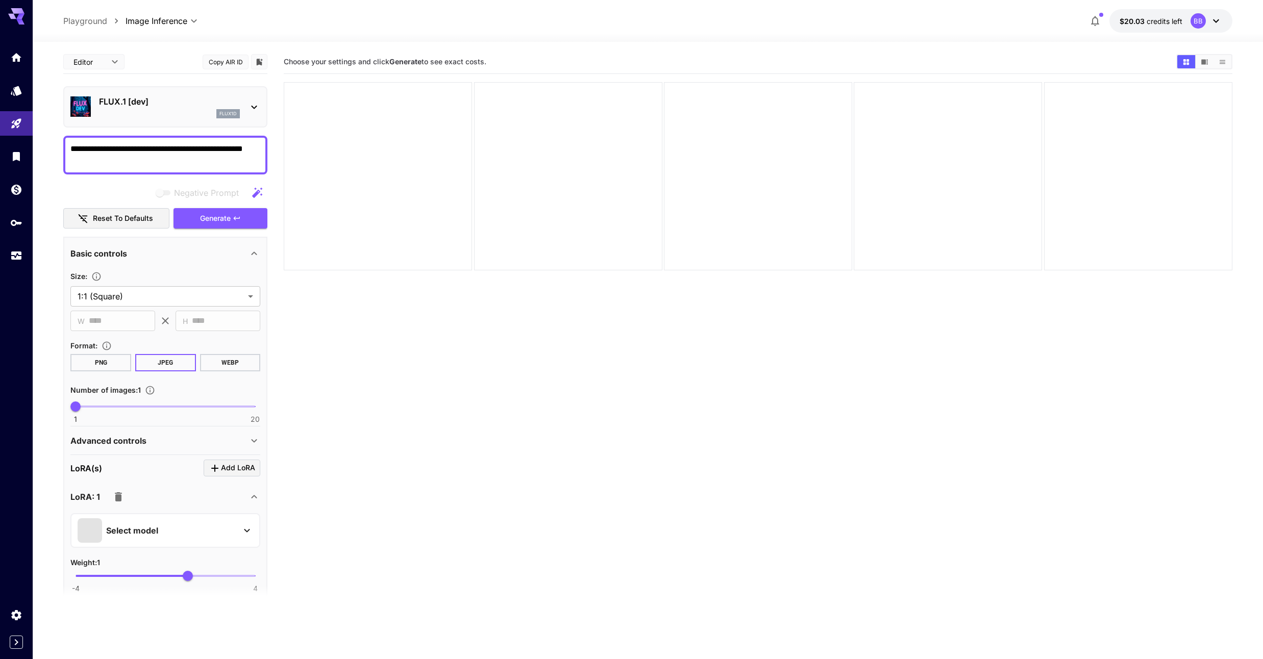
click at [144, 535] on p "Select model" at bounding box center [132, 531] width 52 height 12
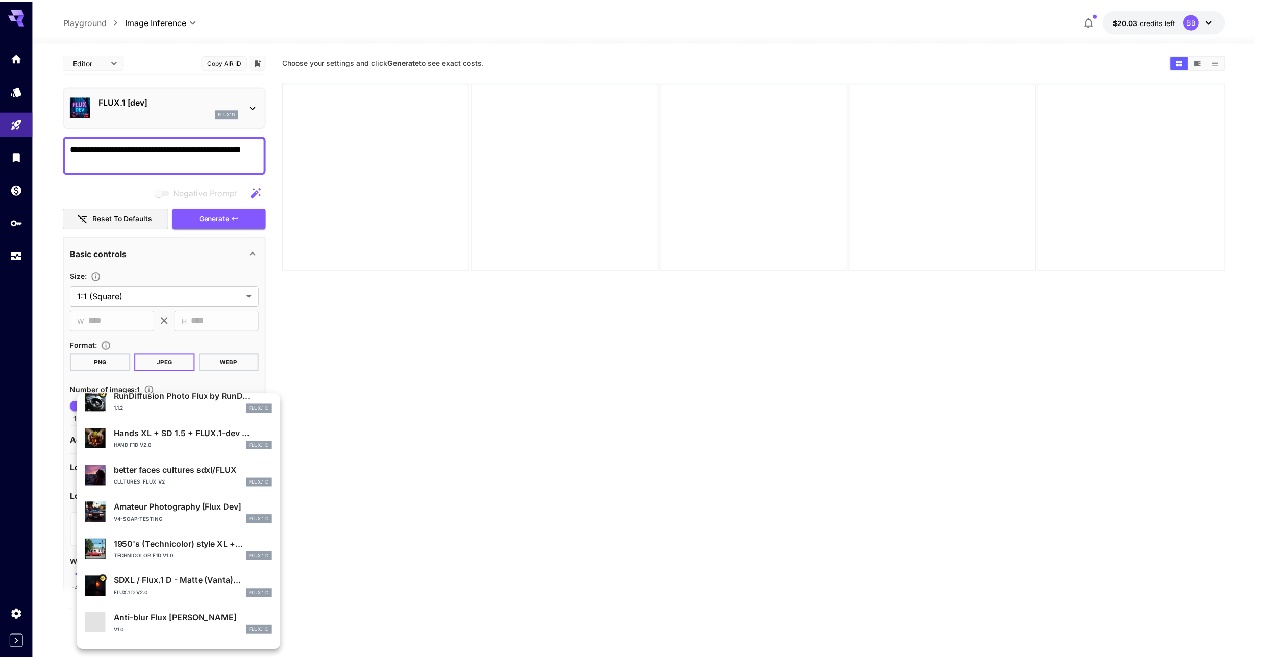
scroll to position [123, 0]
click at [360, 494] on div at bounding box center [635, 329] width 1271 height 659
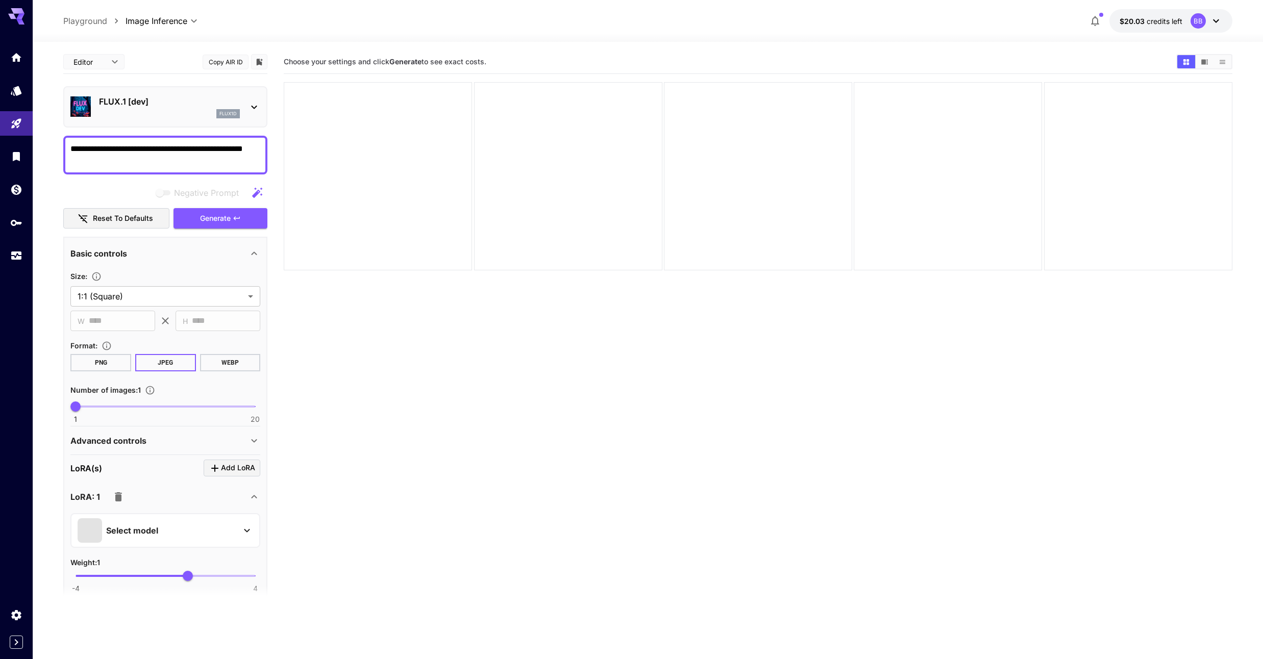
click at [253, 446] on icon at bounding box center [254, 441] width 12 height 12
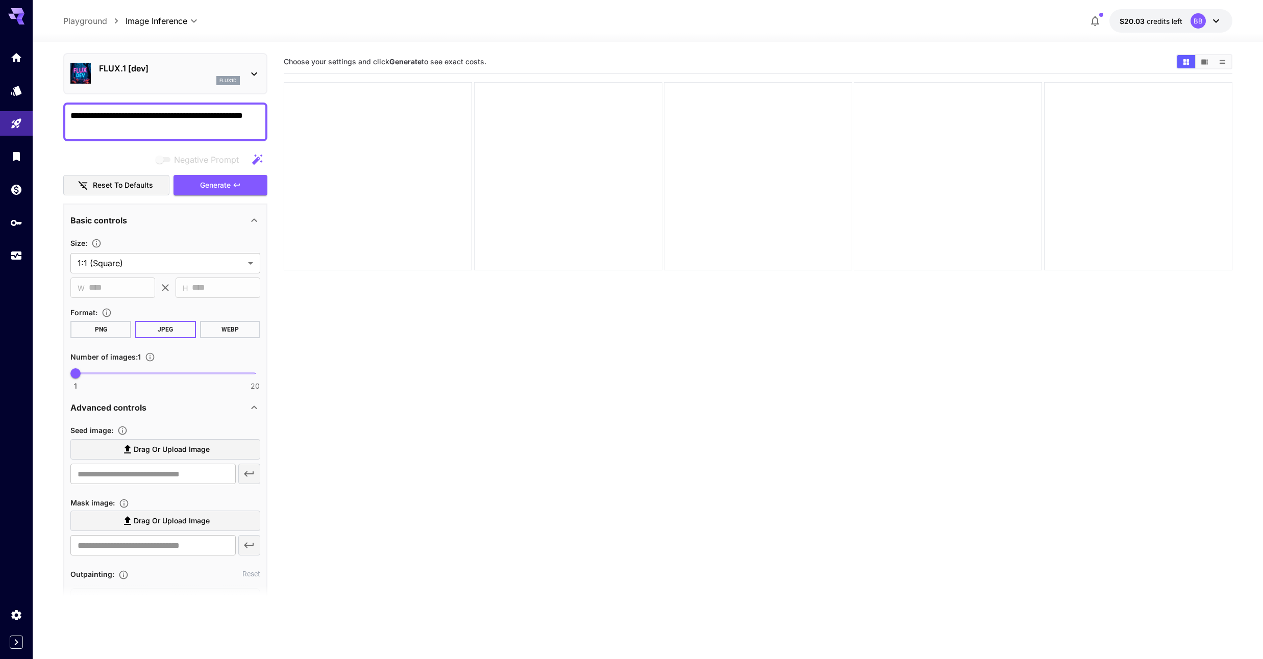
scroll to position [61, 0]
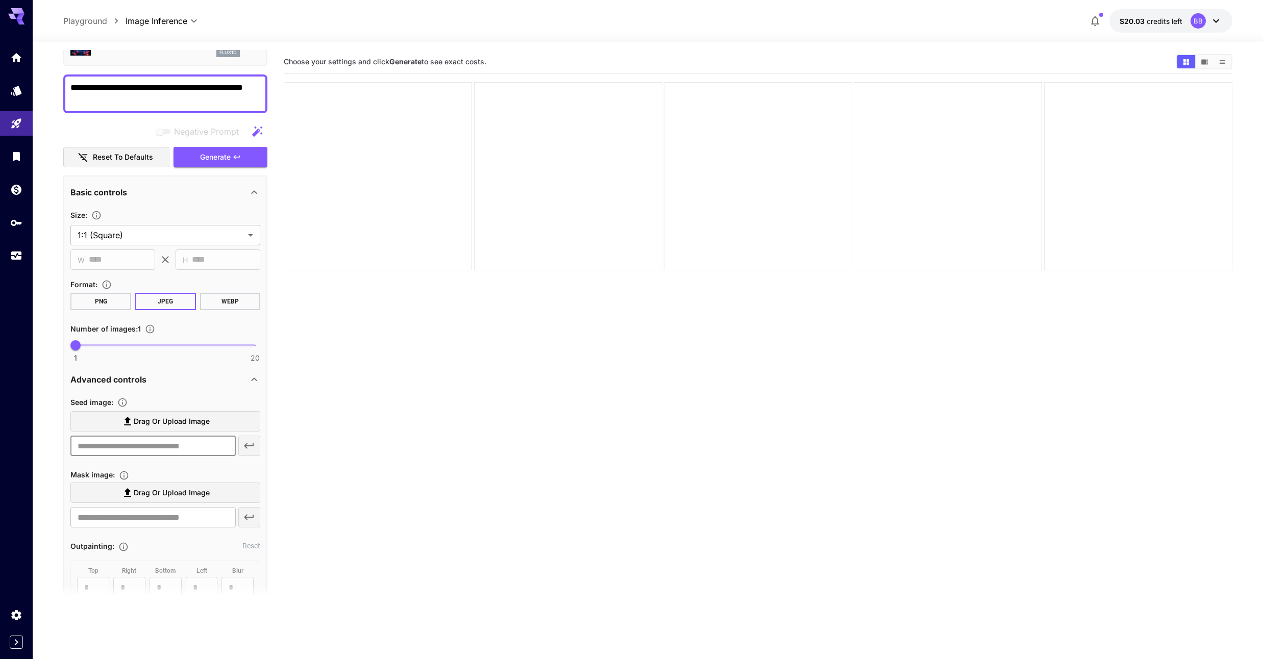
click at [140, 451] on input "text" at bounding box center [152, 446] width 165 height 20
click at [152, 418] on span "Drag or upload image" at bounding box center [172, 421] width 76 height 13
click at [0, 0] on input "Drag or upload image" at bounding box center [0, 0] width 0 height 0
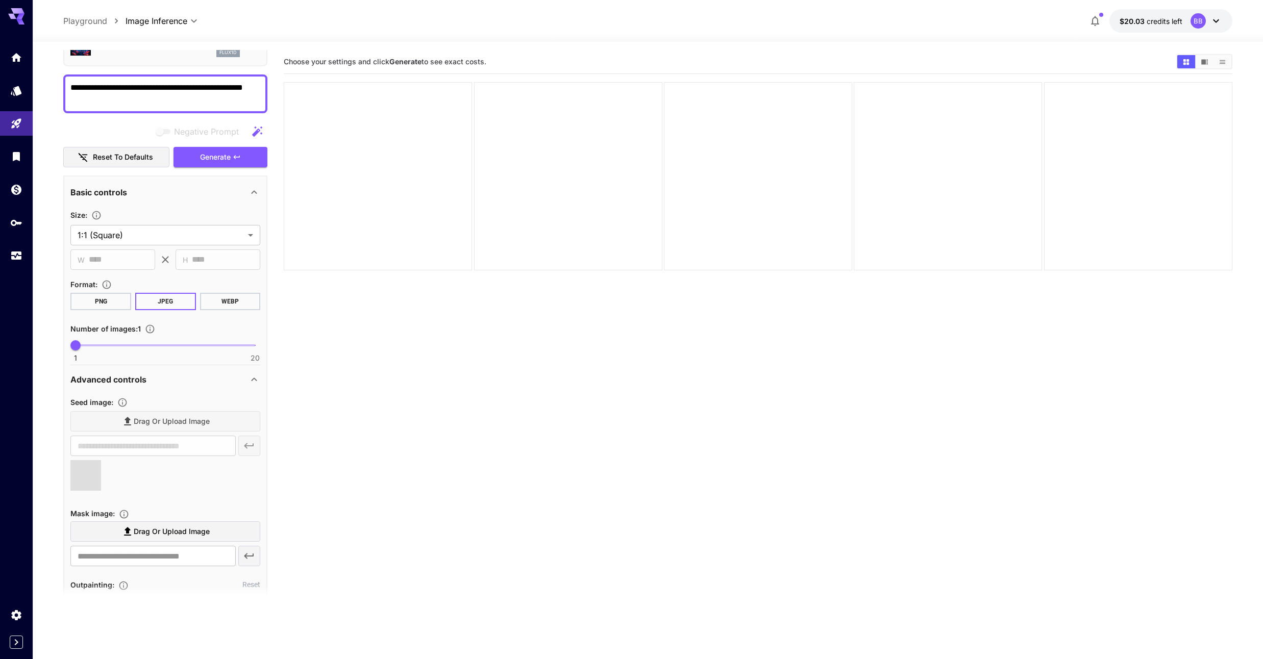
type input "**********"
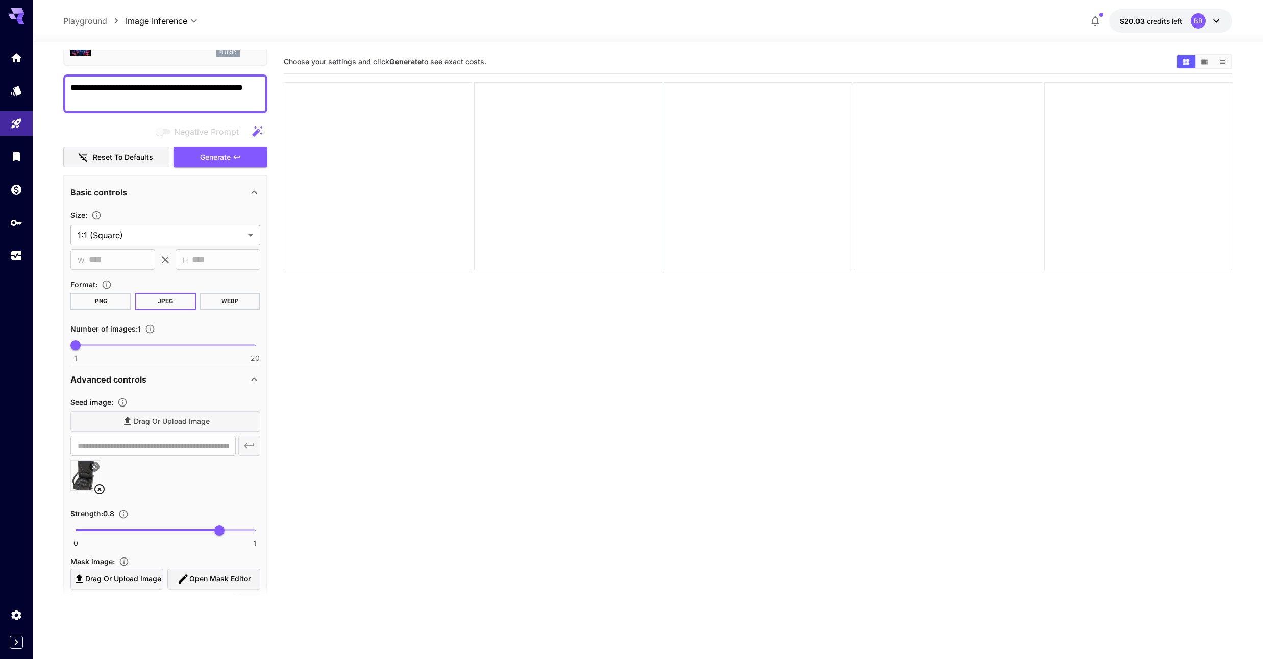
click at [156, 95] on textarea "**********" at bounding box center [165, 94] width 190 height 25
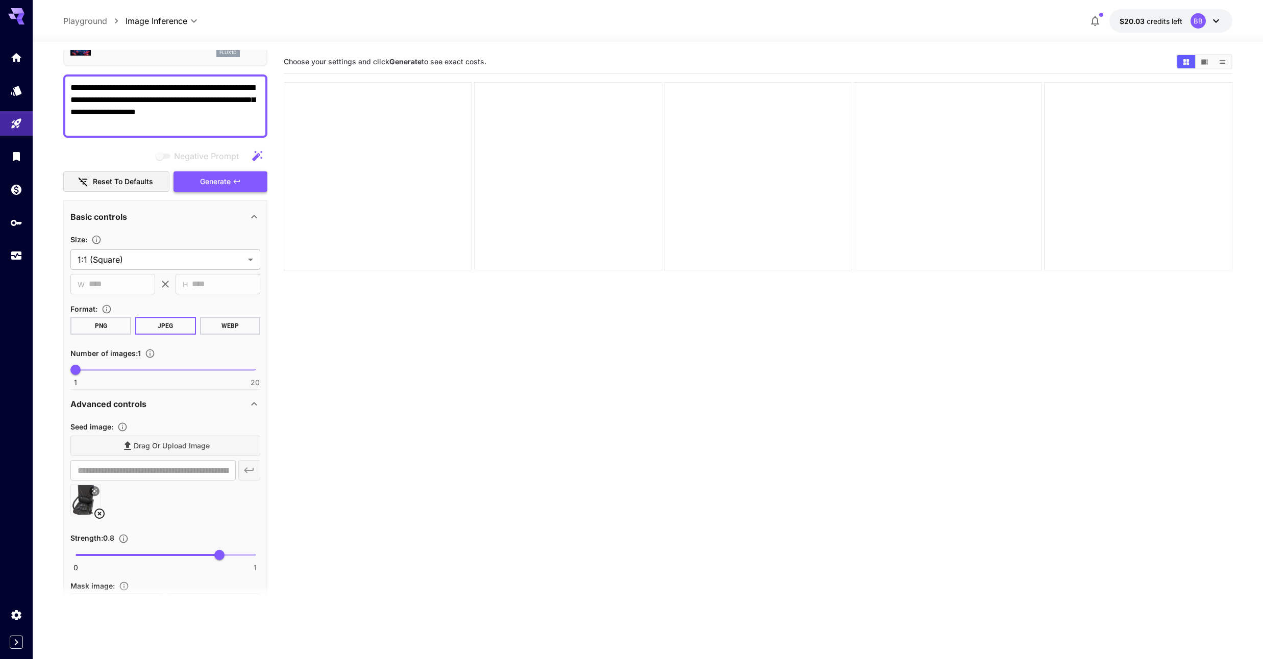
click at [238, 191] on button "Generate" at bounding box center [221, 182] width 94 height 21
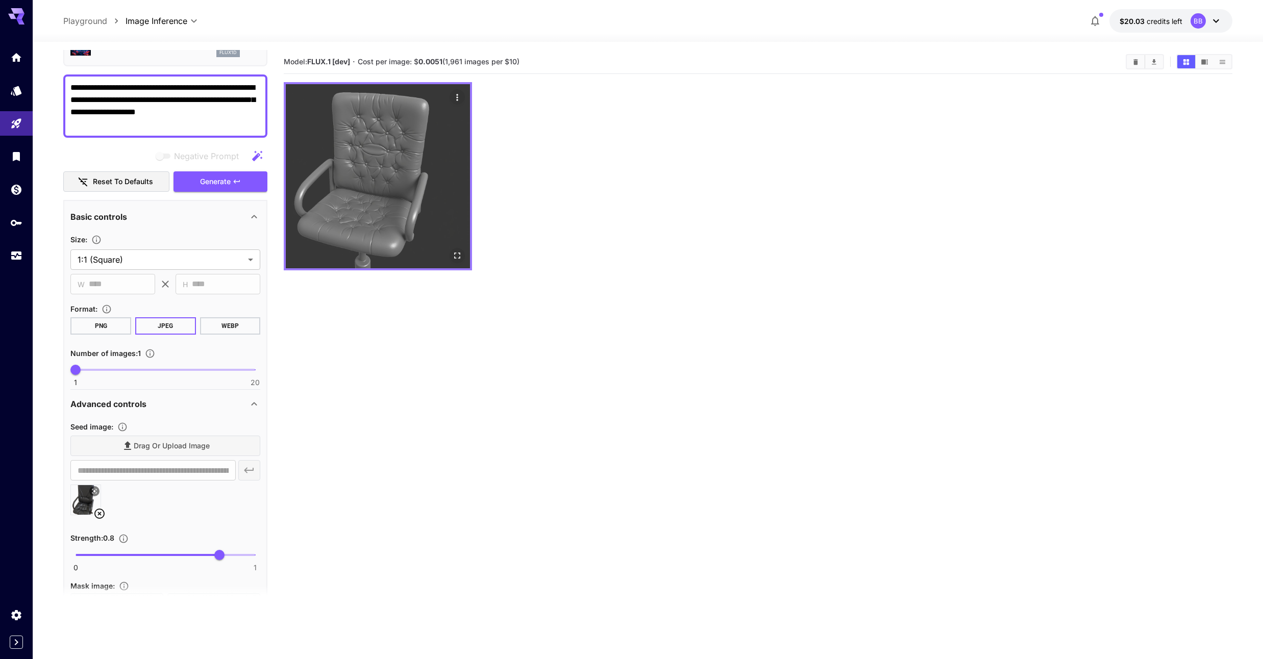
click at [438, 136] on img at bounding box center [378, 176] width 184 height 184
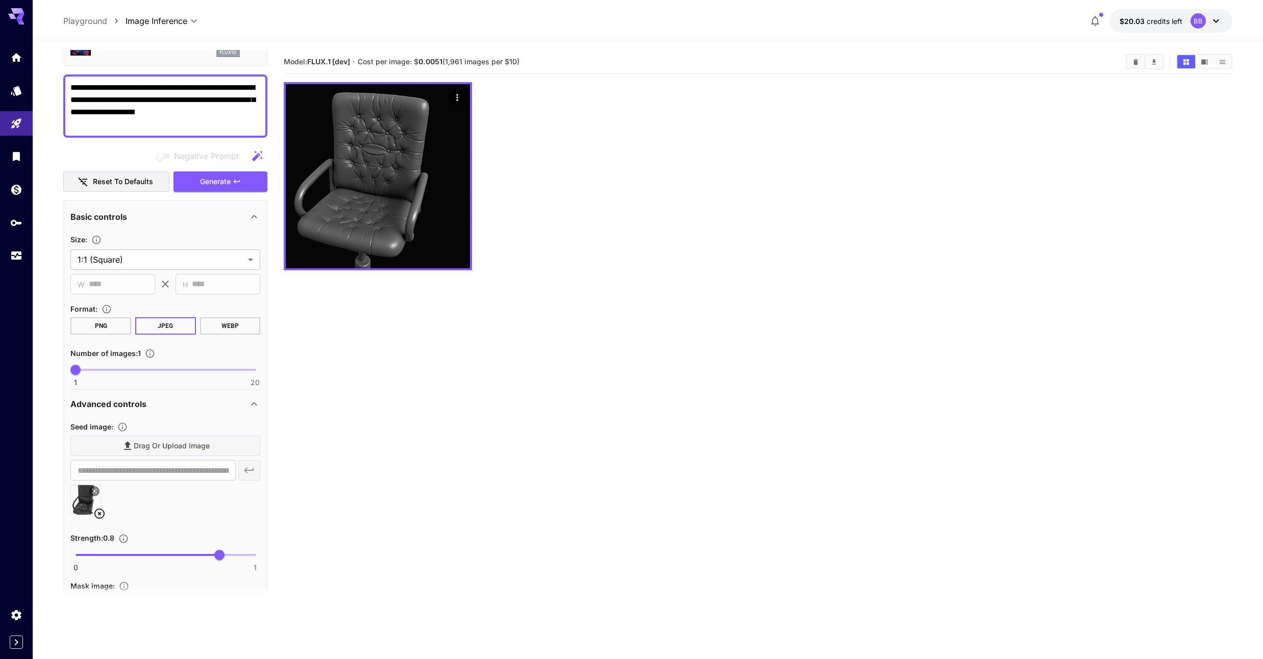
drag, startPoint x: 134, startPoint y: 123, endPoint x: 33, endPoint y: 79, distance: 109.5
click at [33, 79] on section "**********" at bounding box center [648, 391] width 1231 height 698
click at [152, 259] on body "**********" at bounding box center [631, 370] width 1263 height 740
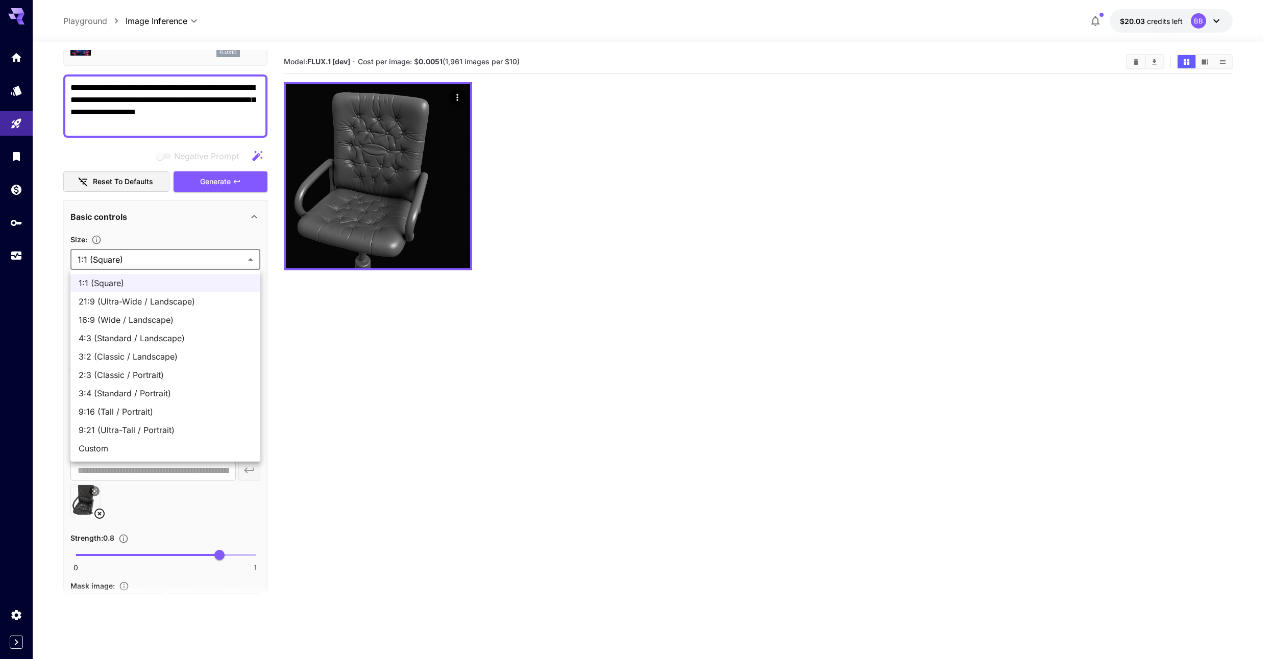
click at [206, 230] on div at bounding box center [635, 329] width 1271 height 659
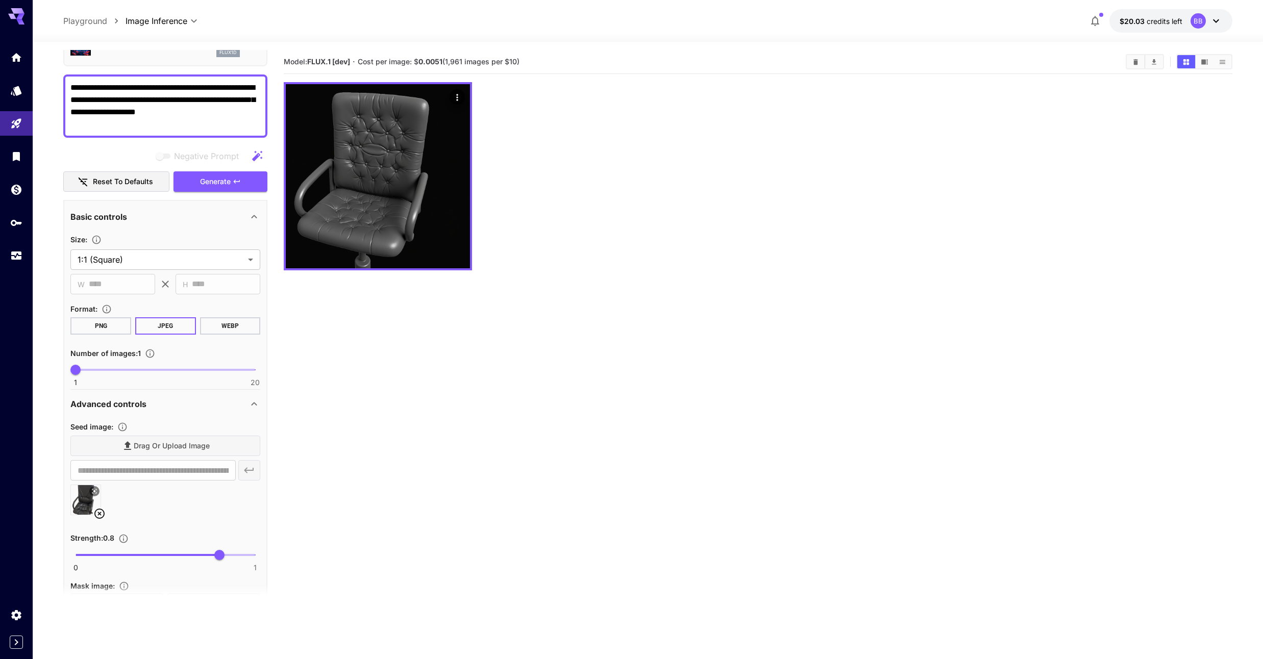
click at [117, 329] on button "PNG" at bounding box center [100, 325] width 61 height 17
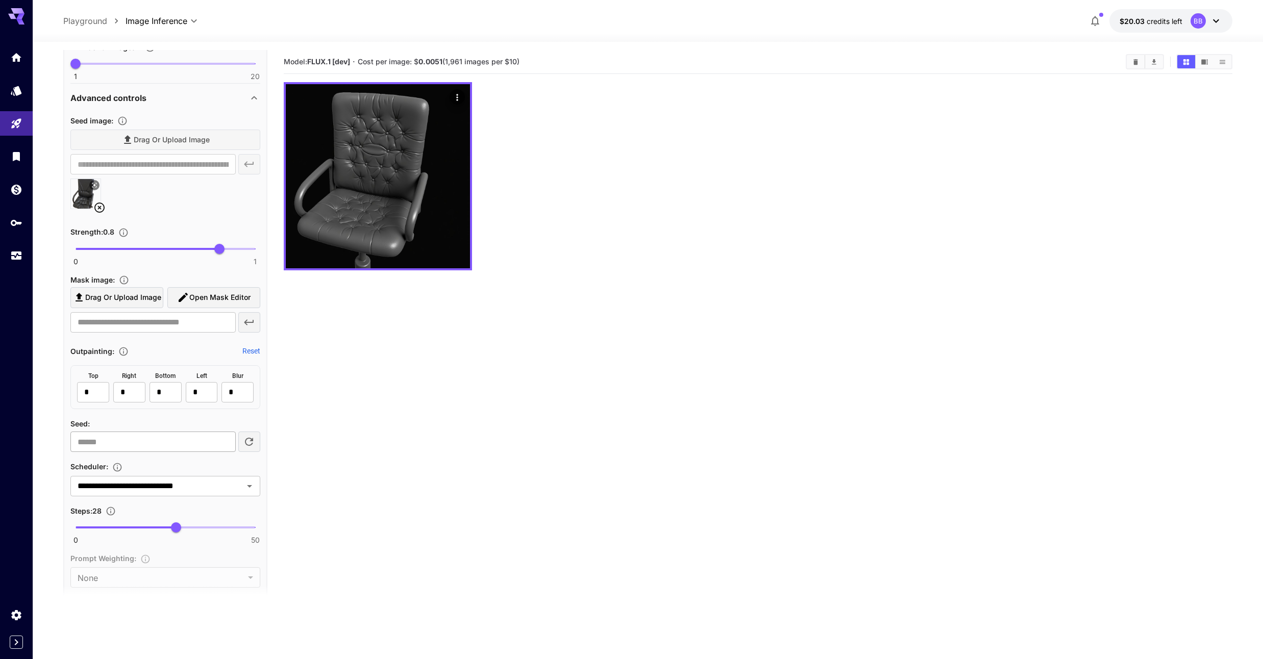
scroll to position [429, 0]
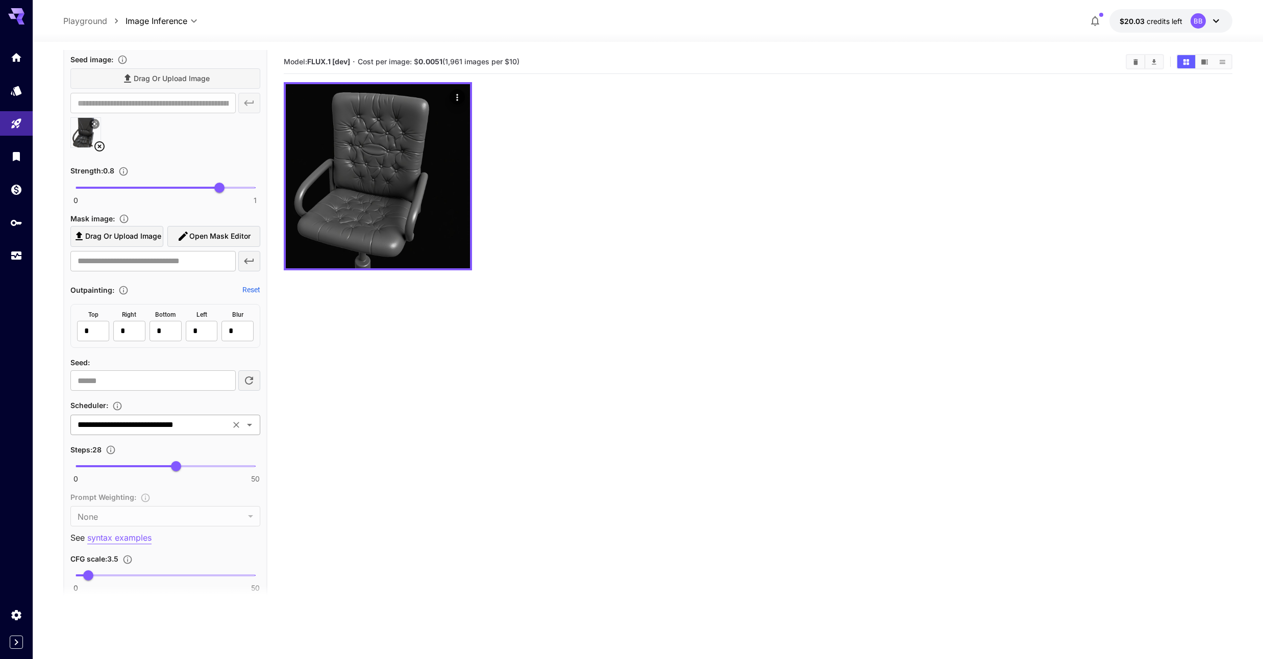
click at [209, 433] on div "**********" at bounding box center [165, 425] width 190 height 20
click at [507, 437] on section "Model: FLUX.1 [dev] · Cost per image: $ 0.0051 (1,961 images per $10)" at bounding box center [758, 379] width 948 height 659
click at [203, 428] on input "**********" at bounding box center [151, 425] width 154 height 14
click at [383, 411] on section "Model: FLUX.1 [dev] · Cost per image: $ 0.0051 (1,961 images per $10)" at bounding box center [758, 379] width 948 height 659
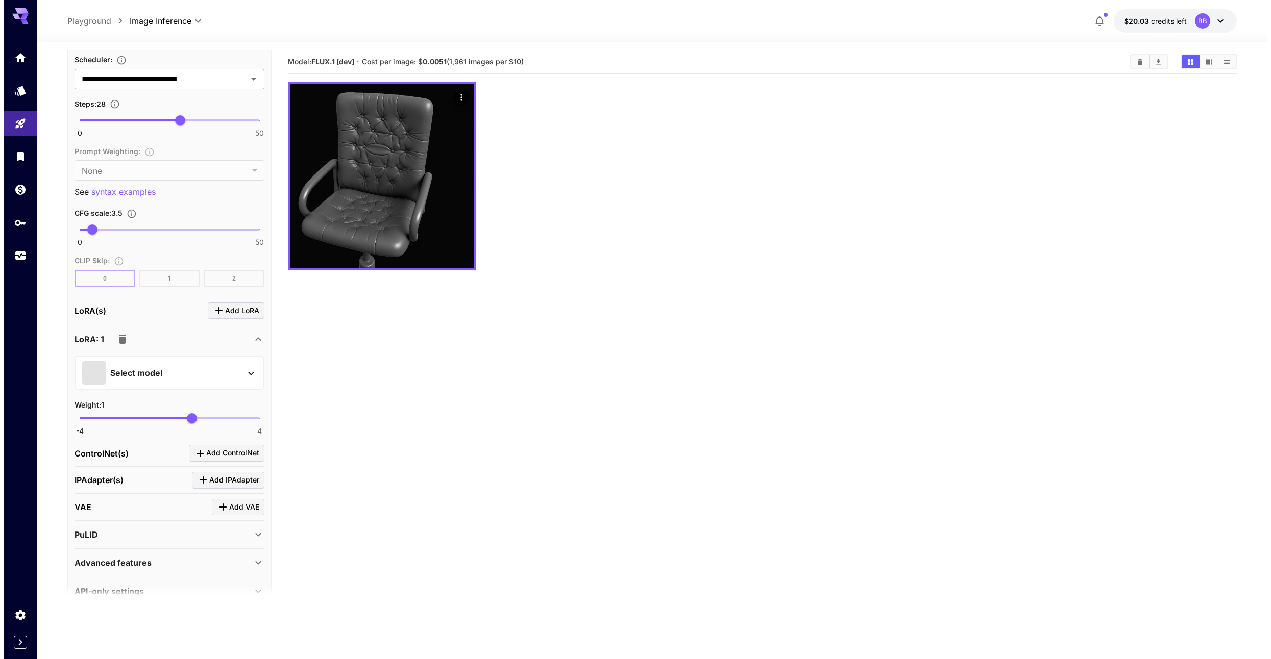
scroll to position [796, 0]
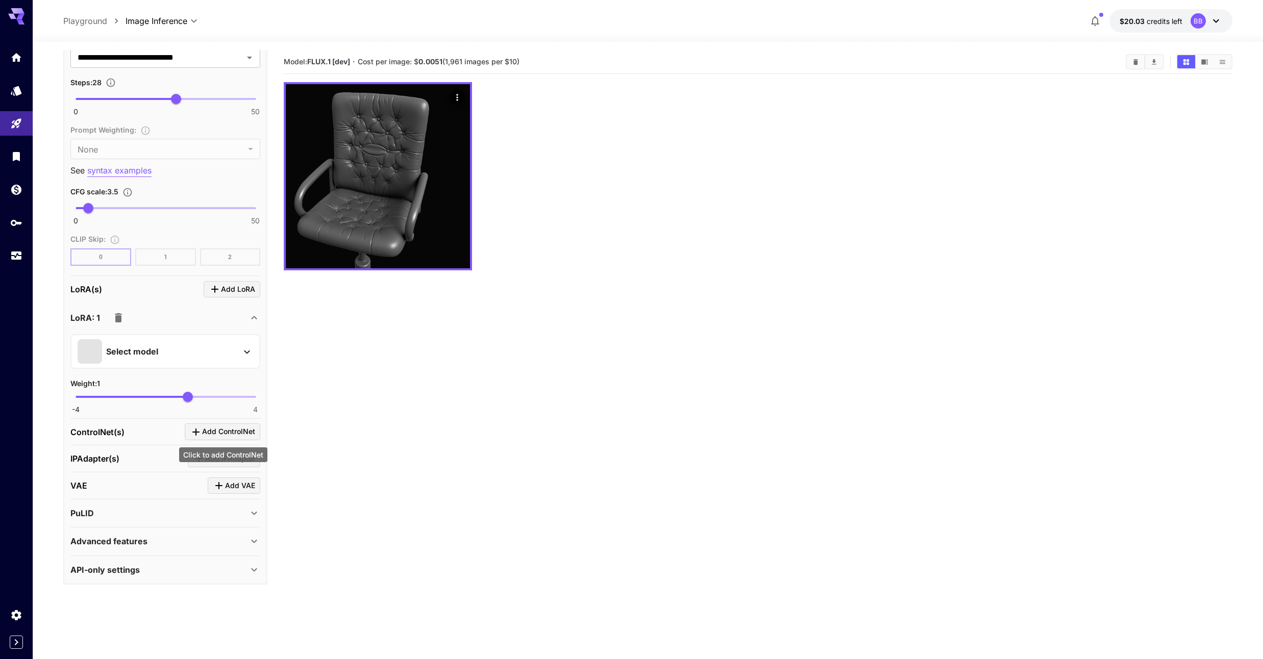
click at [236, 433] on span "Add ControlNet" at bounding box center [228, 432] width 53 height 13
click at [134, 494] on p "Select model" at bounding box center [132, 494] width 52 height 12
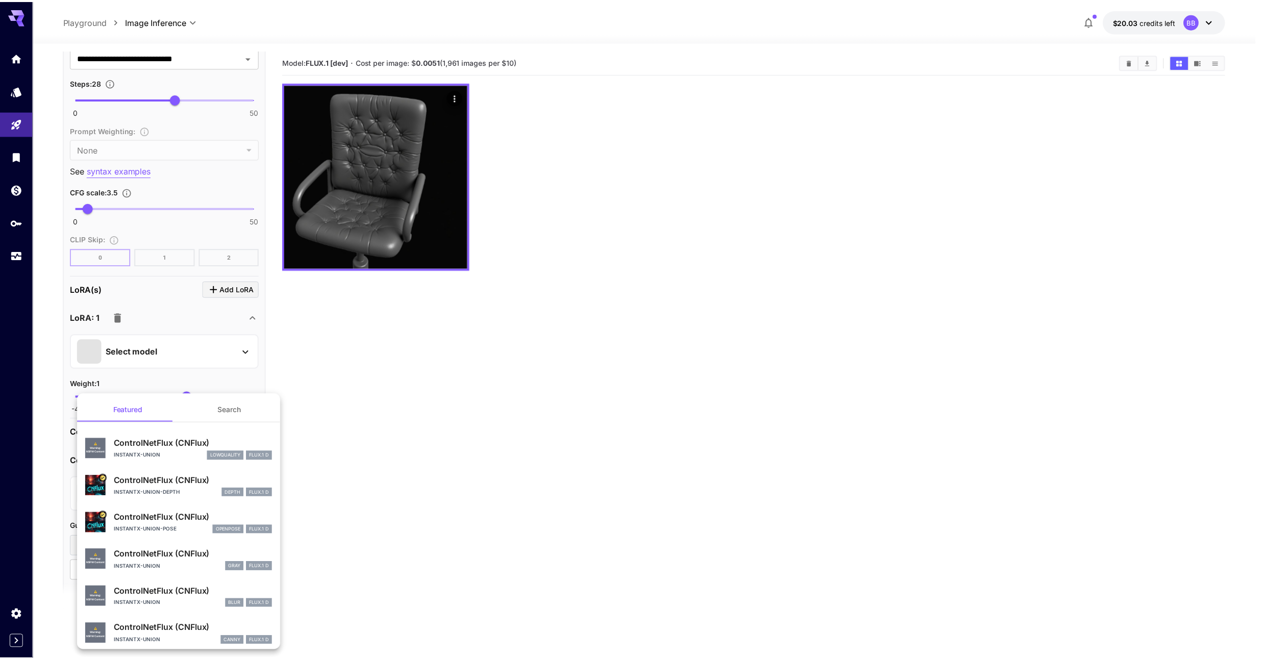
scroll to position [43, 0]
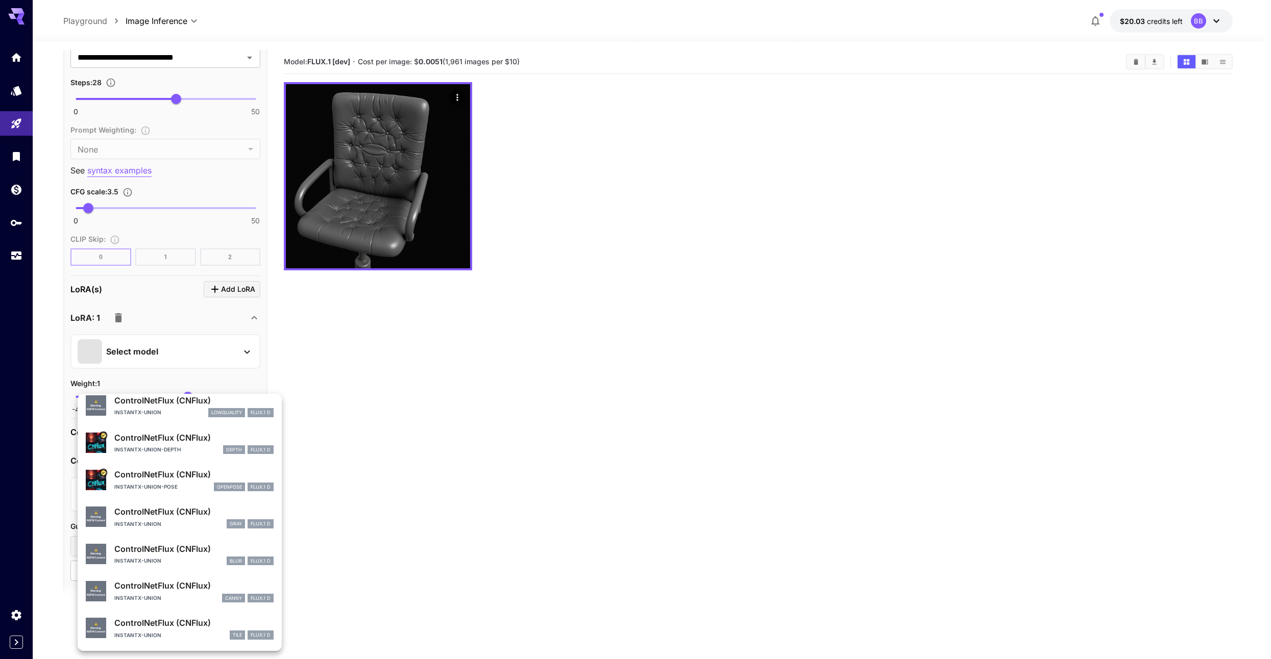
click at [442, 532] on div at bounding box center [635, 329] width 1271 height 659
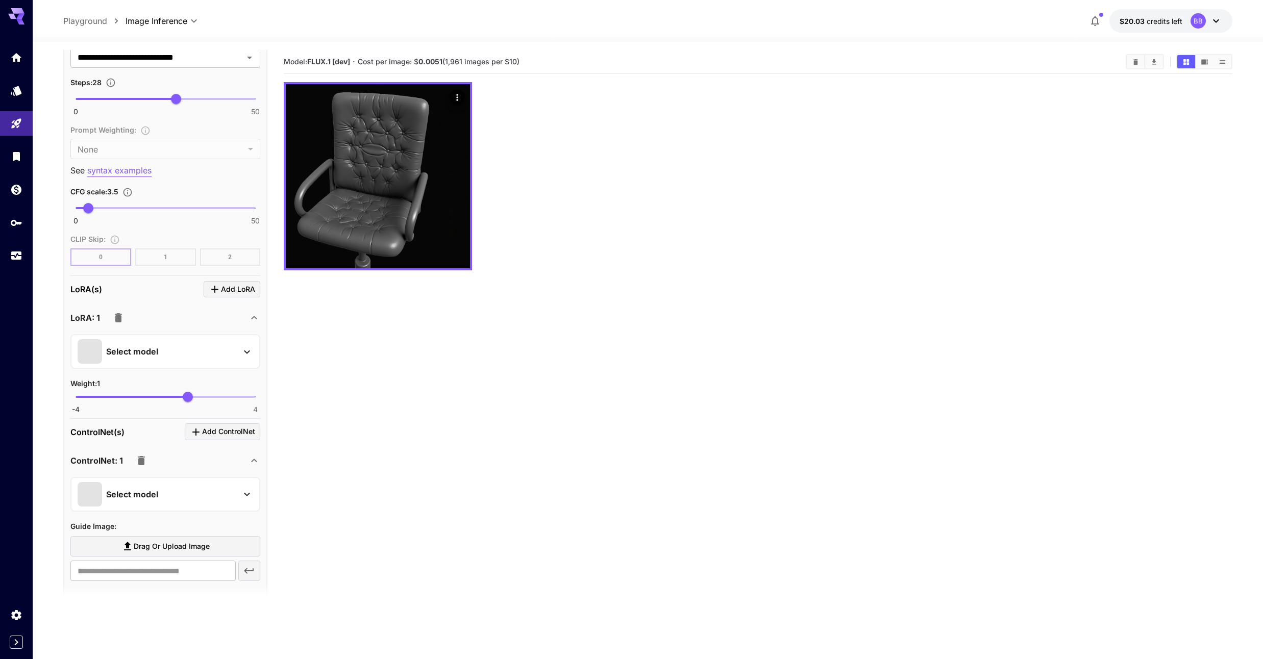
click at [146, 456] on icon "button" at bounding box center [141, 461] width 12 height 12
click at [144, 572] on div "API-only settings" at bounding box center [159, 570] width 178 height 12
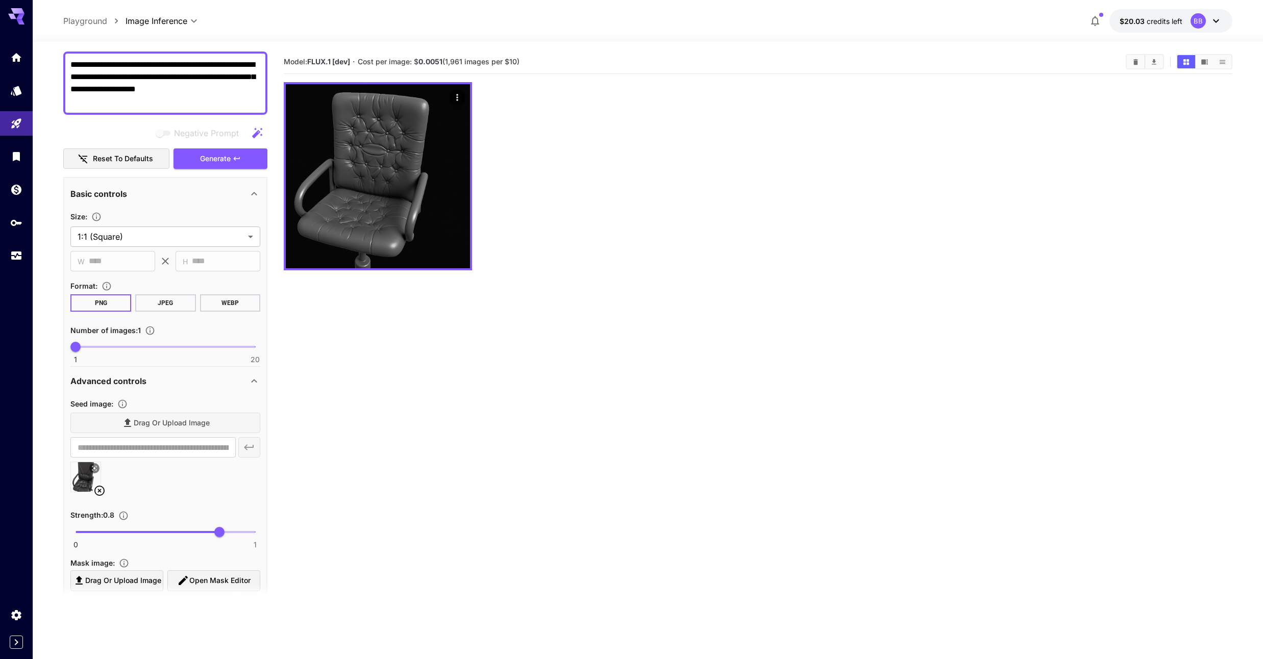
scroll to position [0, 0]
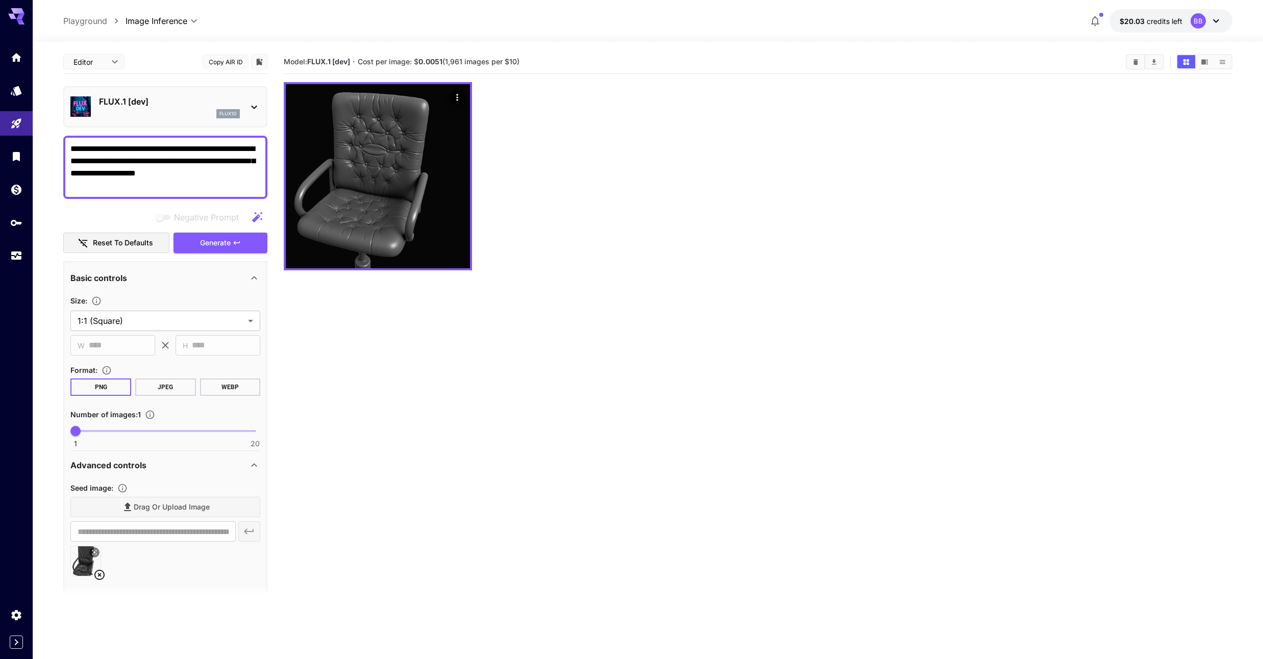
drag, startPoint x: 167, startPoint y: 187, endPoint x: -56, endPoint y: 118, distance: 233.9
click at [0, 118] on html "**********" at bounding box center [631, 370] width 1263 height 740
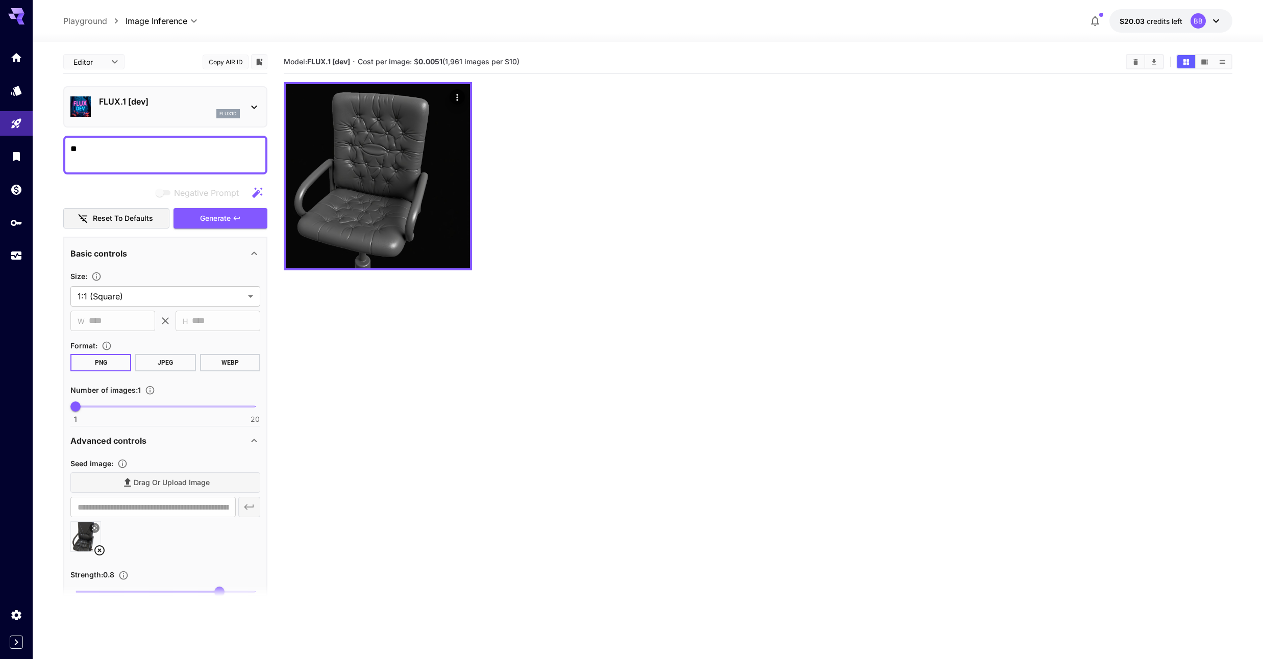
type textarea "*"
drag, startPoint x: 136, startPoint y: 152, endPoint x: 121, endPoint y: 148, distance: 15.8
click at [121, 148] on textarea "**********" at bounding box center [165, 155] width 190 height 25
click at [234, 222] on icon "button" at bounding box center [237, 218] width 8 height 8
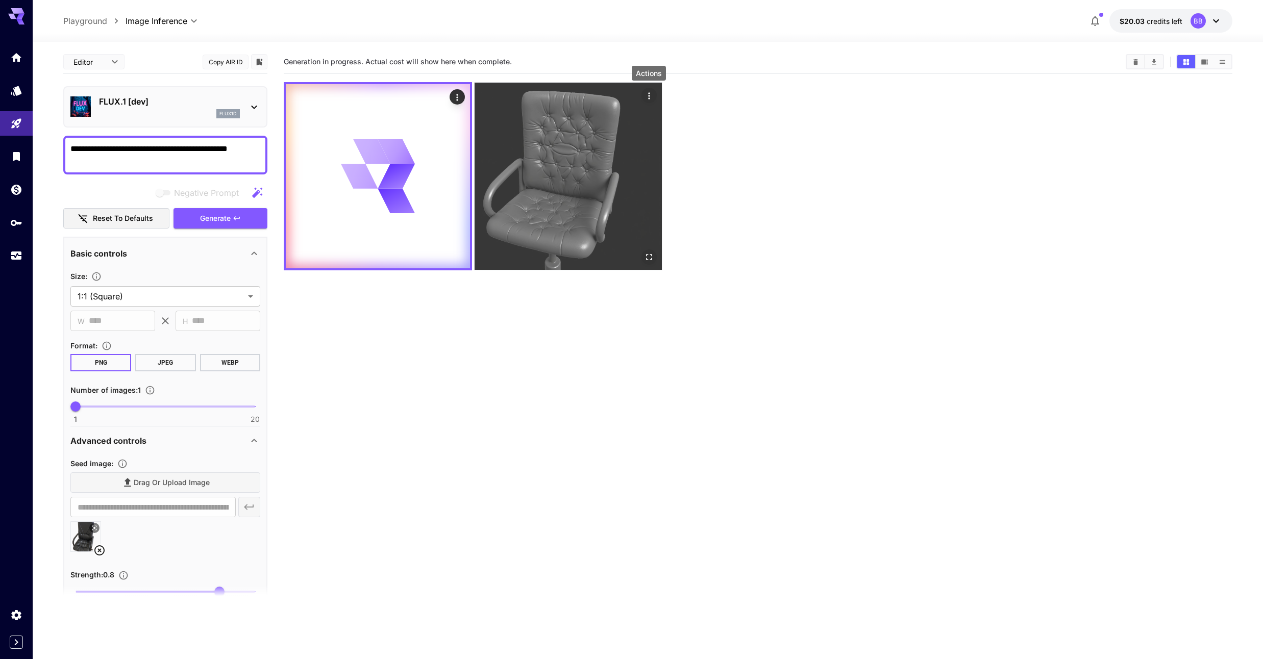
click at [651, 93] on icon "Actions" at bounding box center [649, 96] width 10 height 10
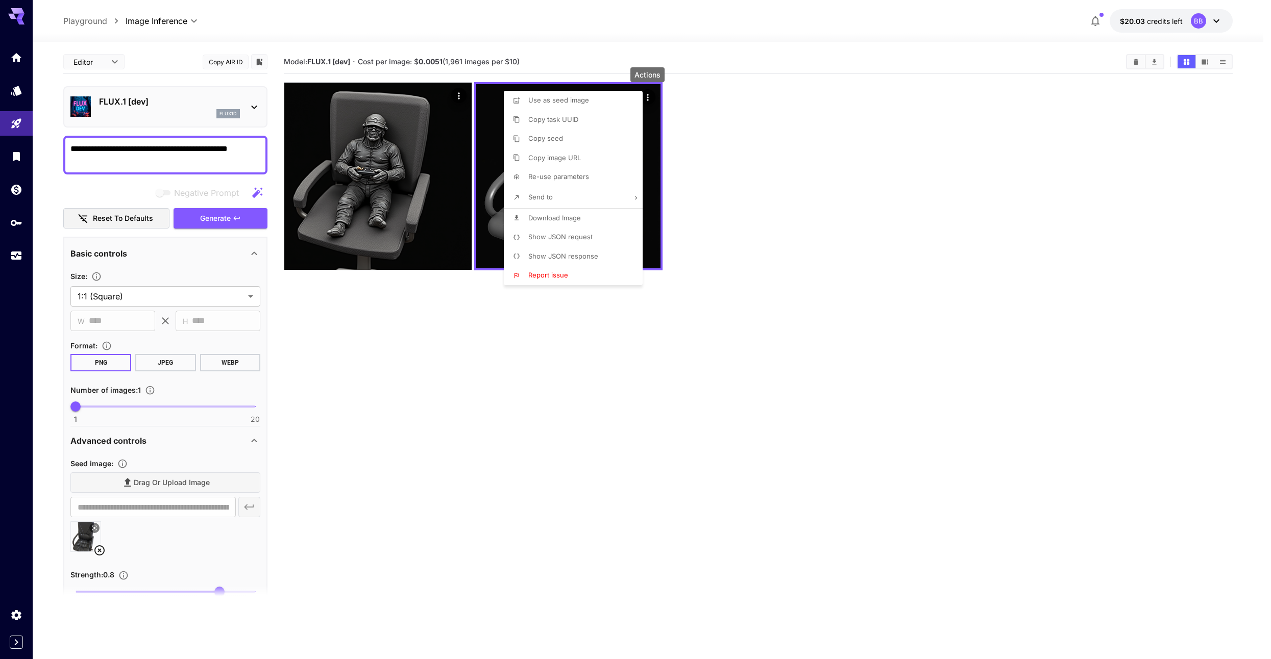
click at [518, 333] on div at bounding box center [635, 329] width 1271 height 659
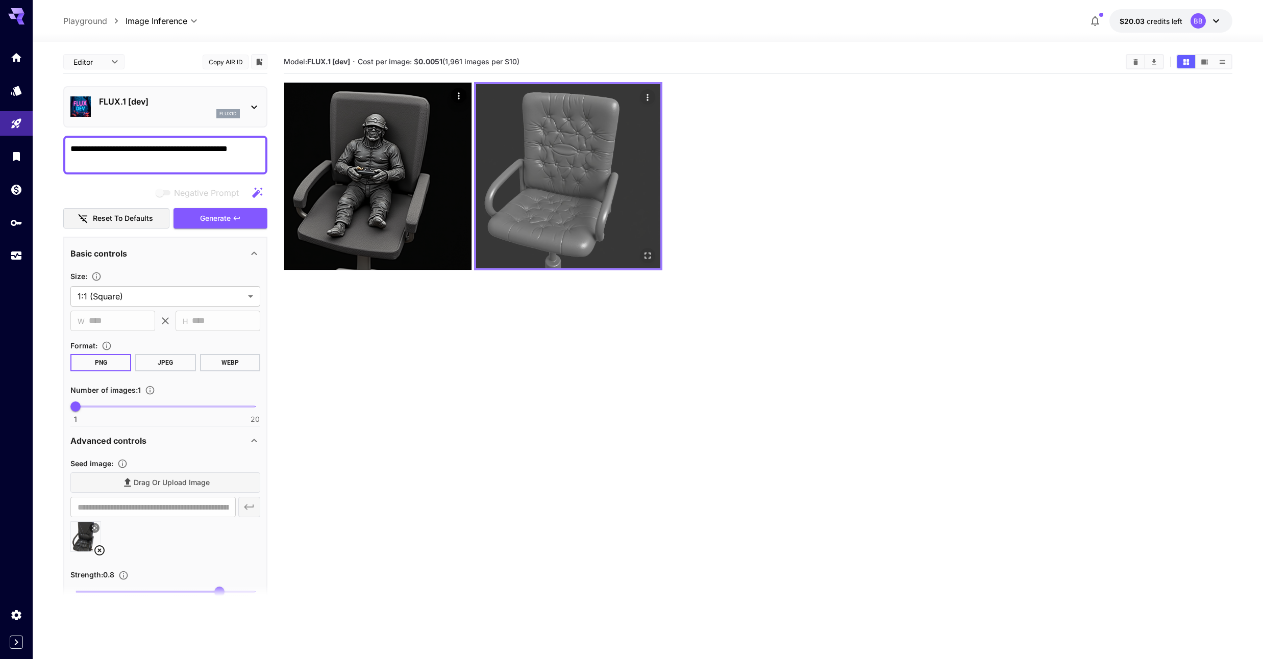
click at [646, 94] on icon "Actions" at bounding box center [648, 97] width 10 height 10
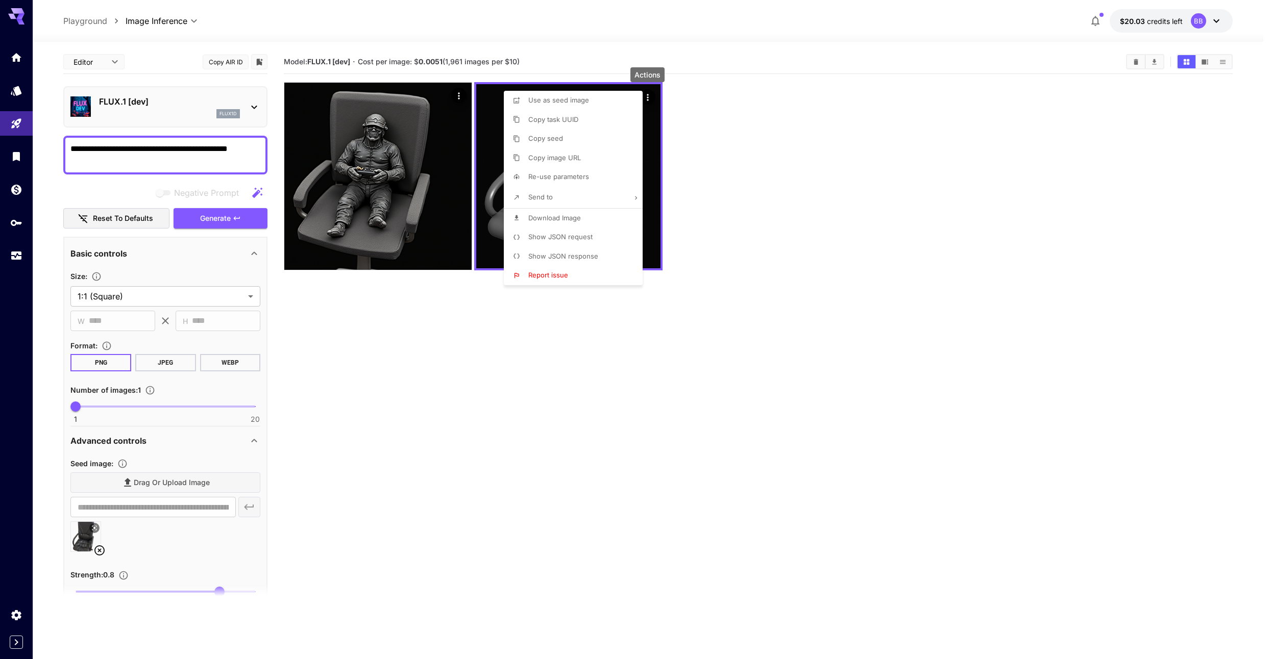
click at [800, 148] on div at bounding box center [635, 329] width 1271 height 659
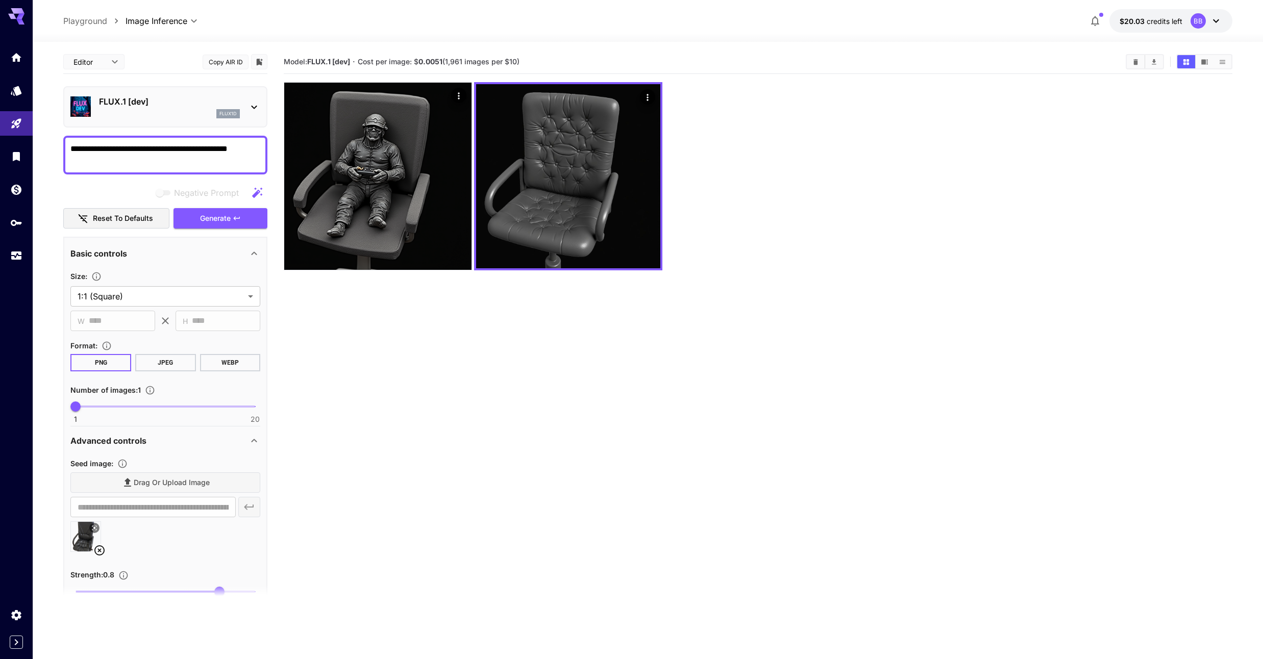
click at [137, 146] on textarea "**********" at bounding box center [165, 155] width 190 height 25
drag, startPoint x: 144, startPoint y: 164, endPoint x: 211, endPoint y: 148, distance: 68.8
click at [211, 148] on textarea "**********" at bounding box center [165, 155] width 190 height 25
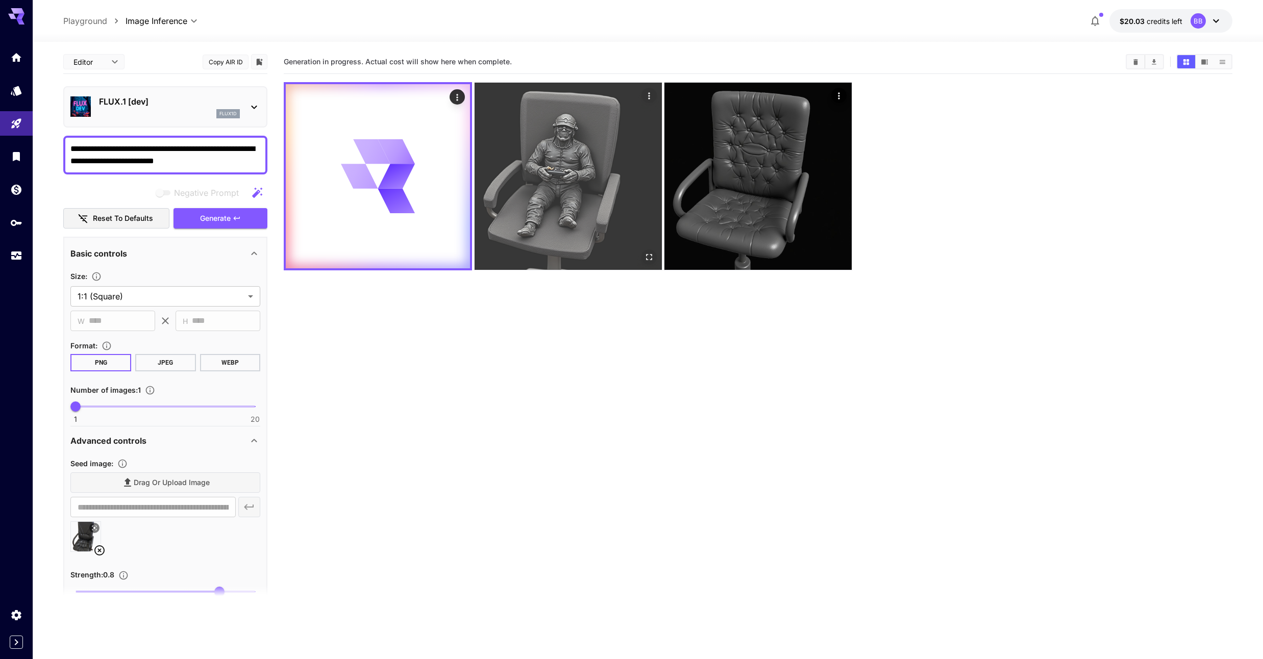
type textarea "**********"
click at [625, 177] on img at bounding box center [568, 176] width 187 height 187
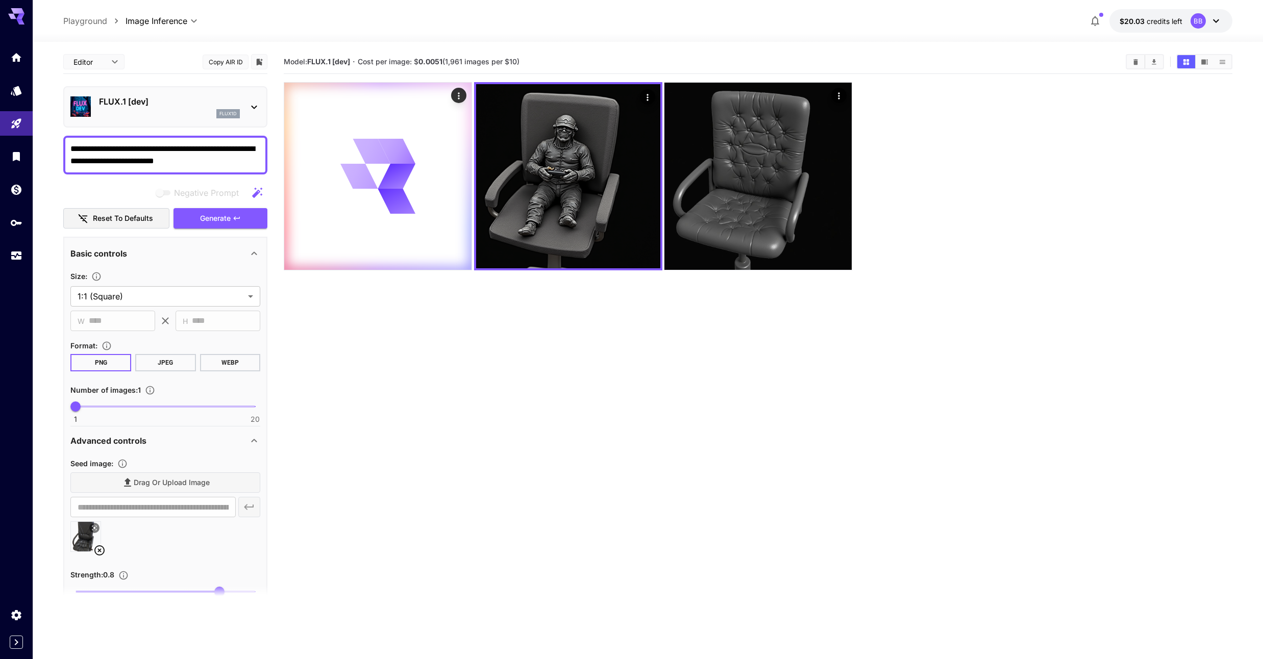
click at [496, 427] on section "Model: FLUX.1 [dev] · Cost per image: $ 0.0051 (1,961 images per $10)" at bounding box center [758, 379] width 948 height 659
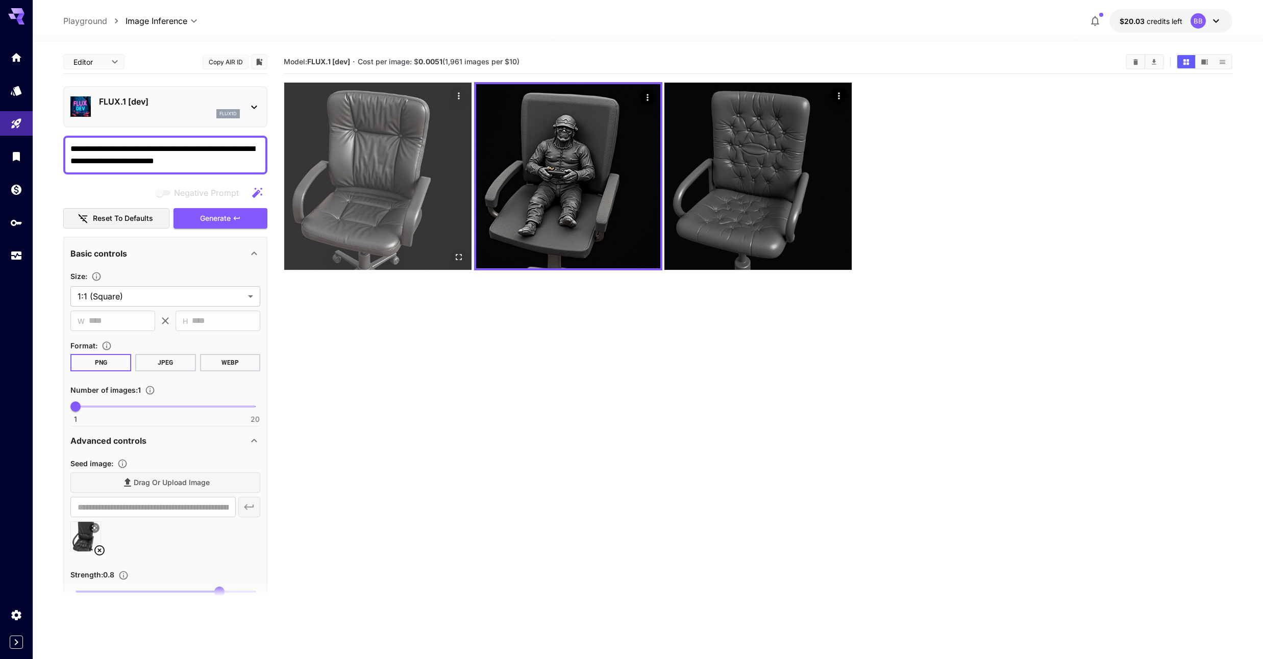
click at [427, 191] on img at bounding box center [377, 176] width 187 height 187
